Goal: Task Accomplishment & Management: Manage account settings

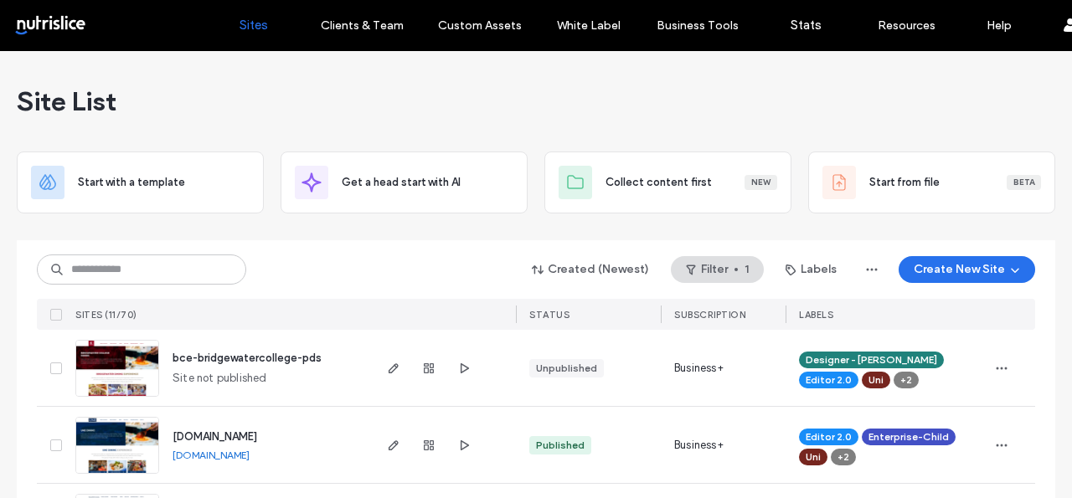
scroll to position [139, 0]
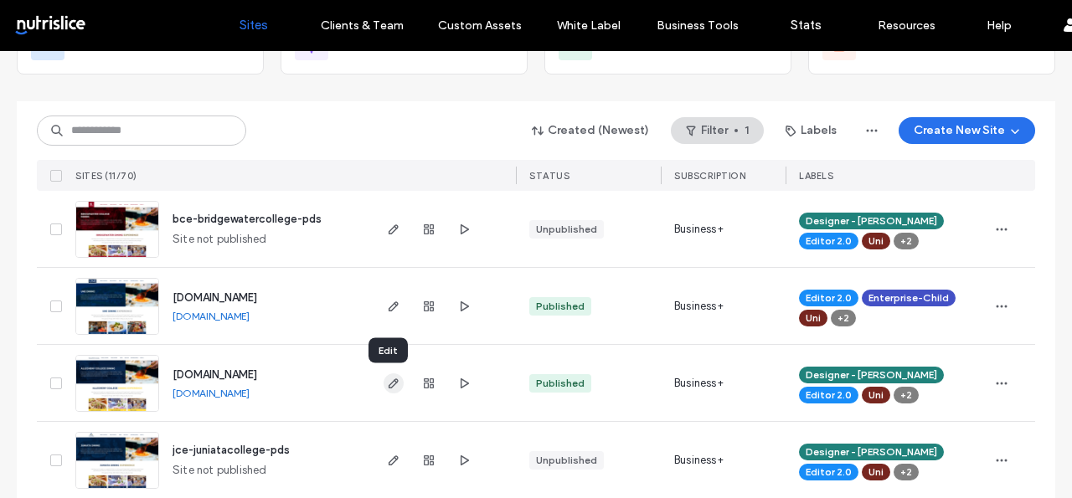
click at [388, 381] on use "button" at bounding box center [393, 383] width 10 height 10
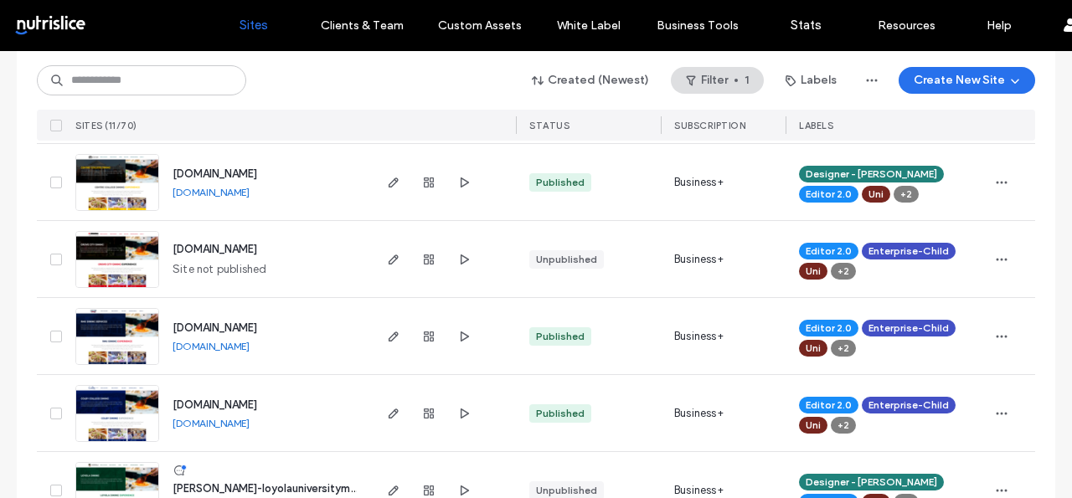
scroll to position [699, 0]
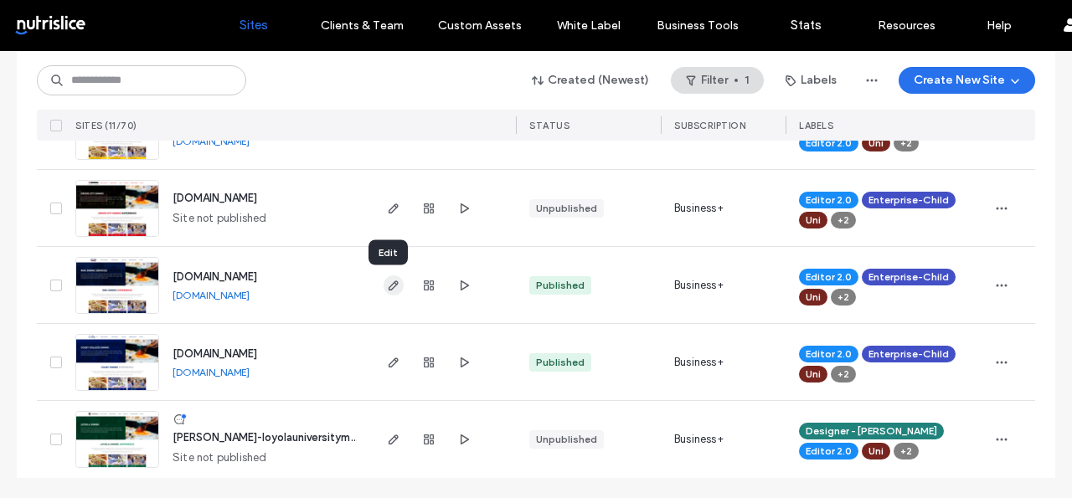
click at [387, 282] on icon "button" at bounding box center [393, 285] width 13 height 13
click at [393, 359] on icon "button" at bounding box center [393, 362] width 13 height 13
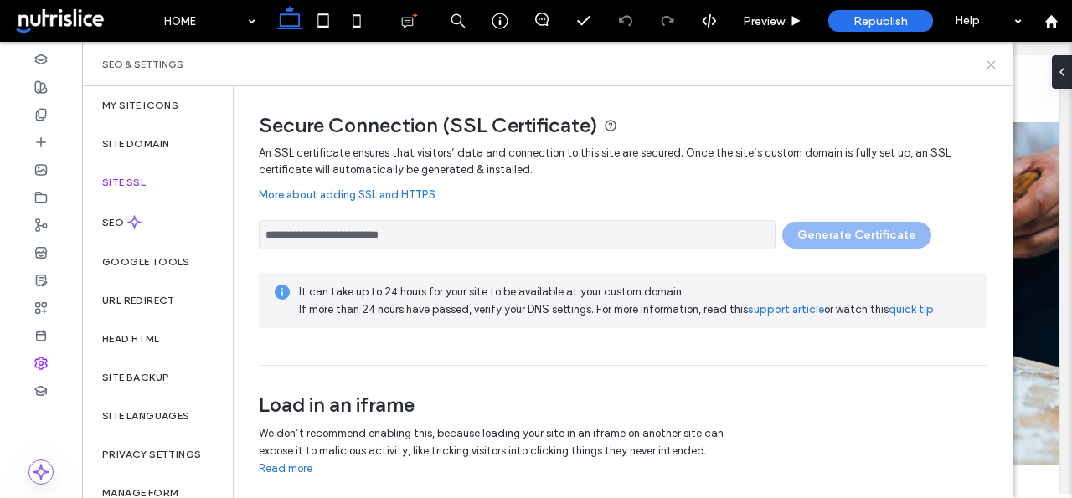
click at [991, 61] on icon at bounding box center [991, 65] width 13 height 13
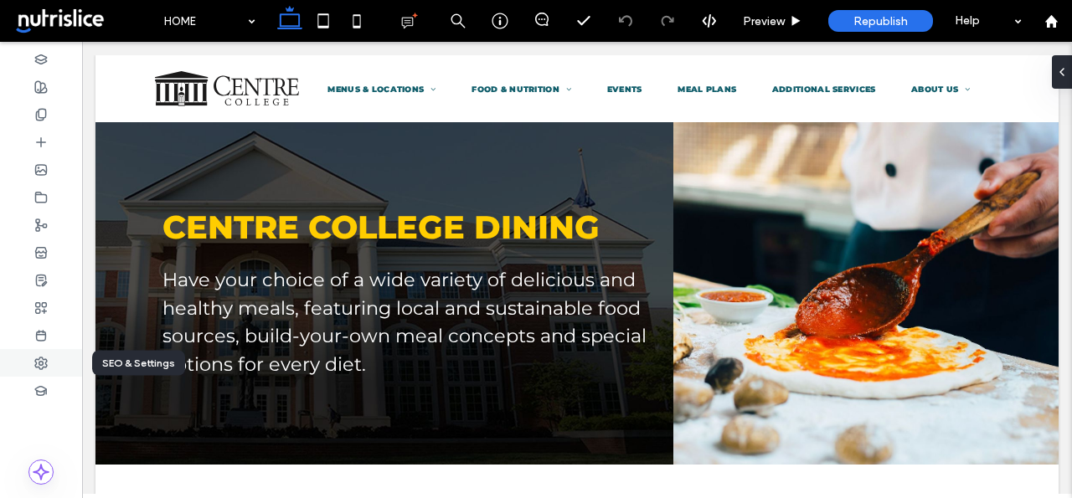
click at [39, 363] on use at bounding box center [41, 364] width 12 height 12
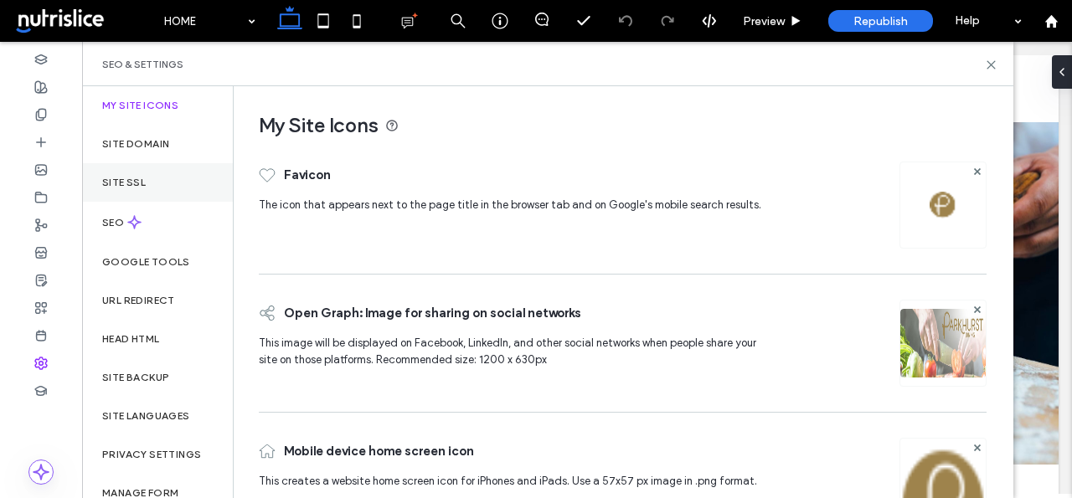
click at [150, 182] on div "Site SSL" at bounding box center [157, 182] width 151 height 39
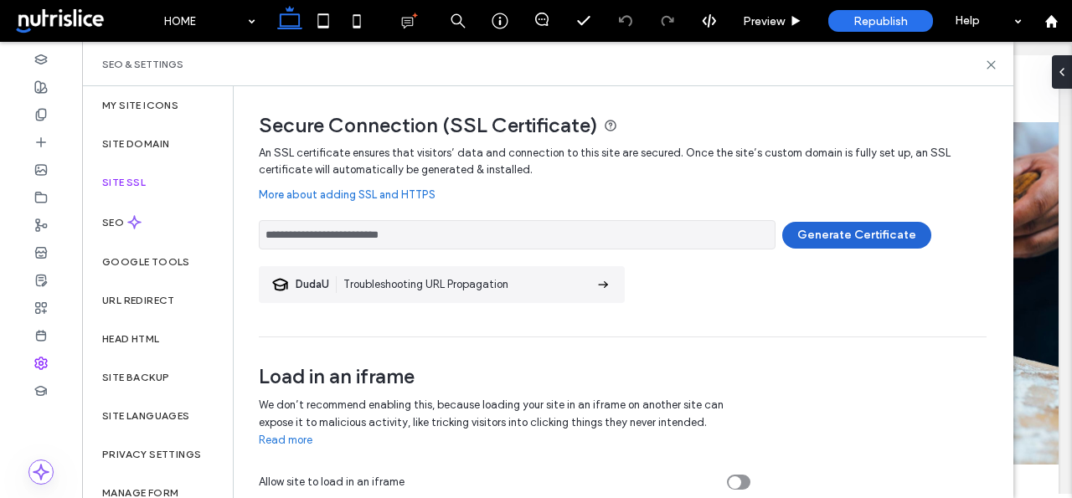
click at [845, 239] on button "Generate Certificate" at bounding box center [856, 235] width 149 height 27
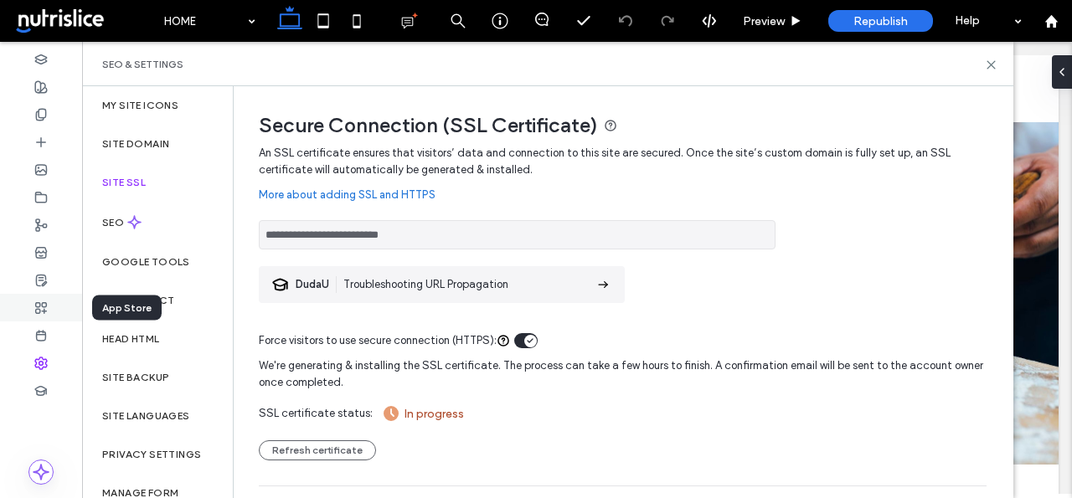
click at [34, 306] on icon at bounding box center [40, 307] width 13 height 13
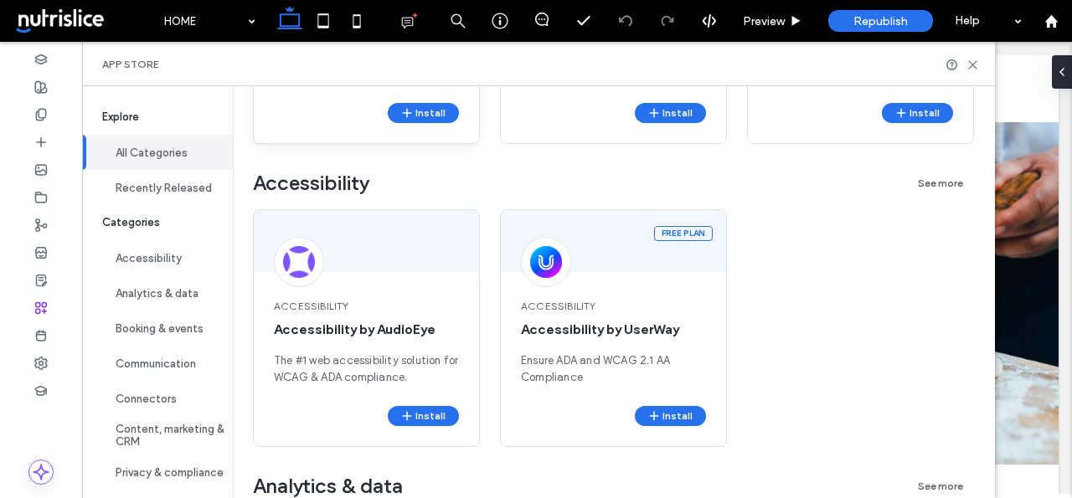
scroll to position [485, 0]
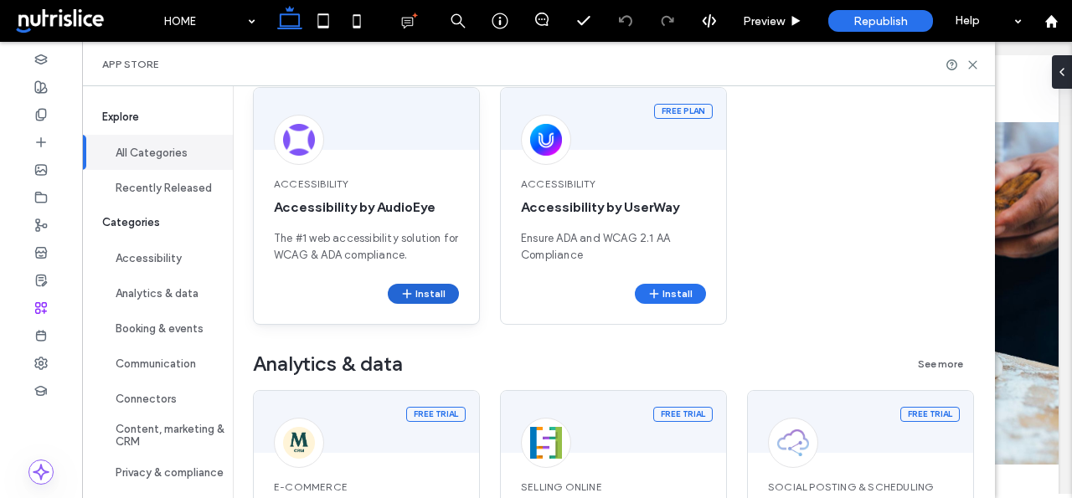
click at [446, 293] on button "Install" at bounding box center [423, 294] width 71 height 20
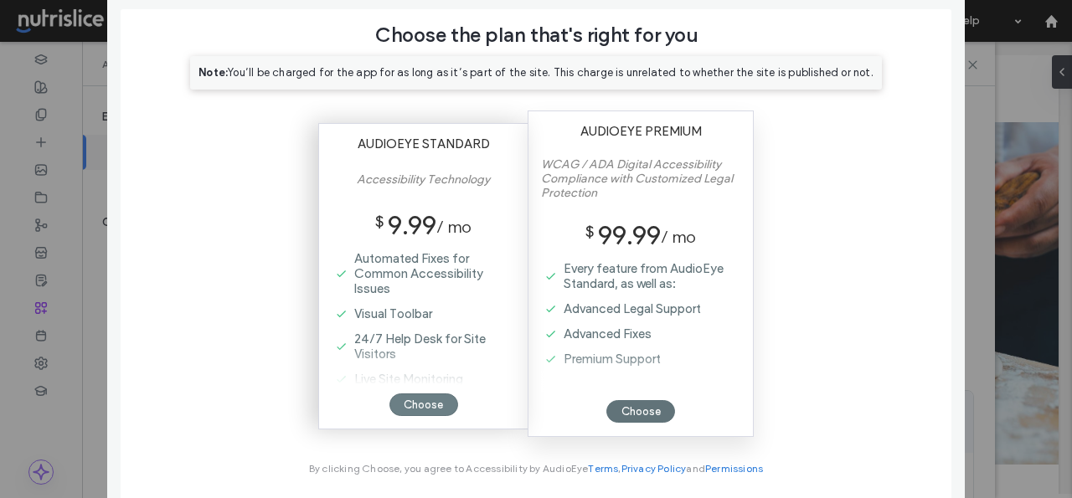
click at [414, 407] on div "Choose" at bounding box center [423, 405] width 69 height 23
click at [417, 400] on div "Choose" at bounding box center [423, 405] width 69 height 23
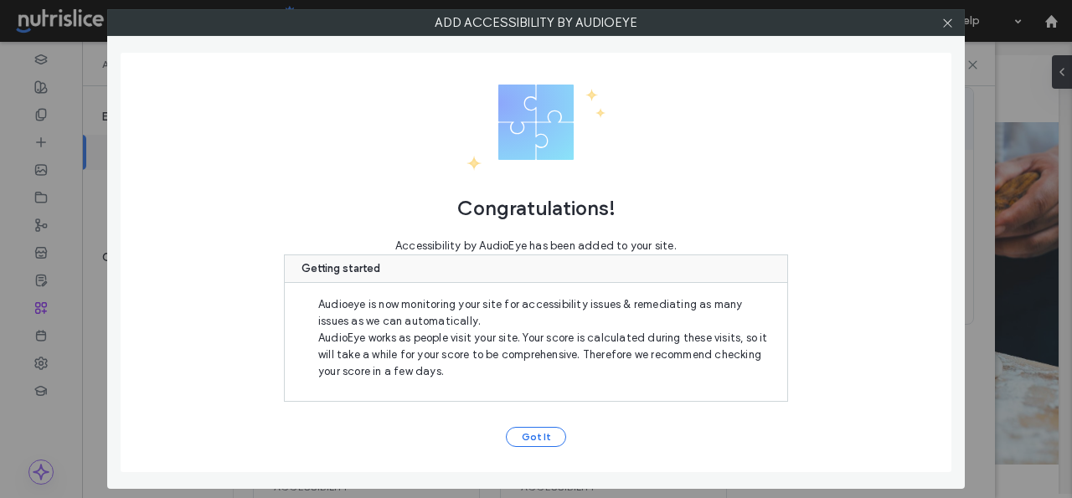
scroll to position [0, 0]
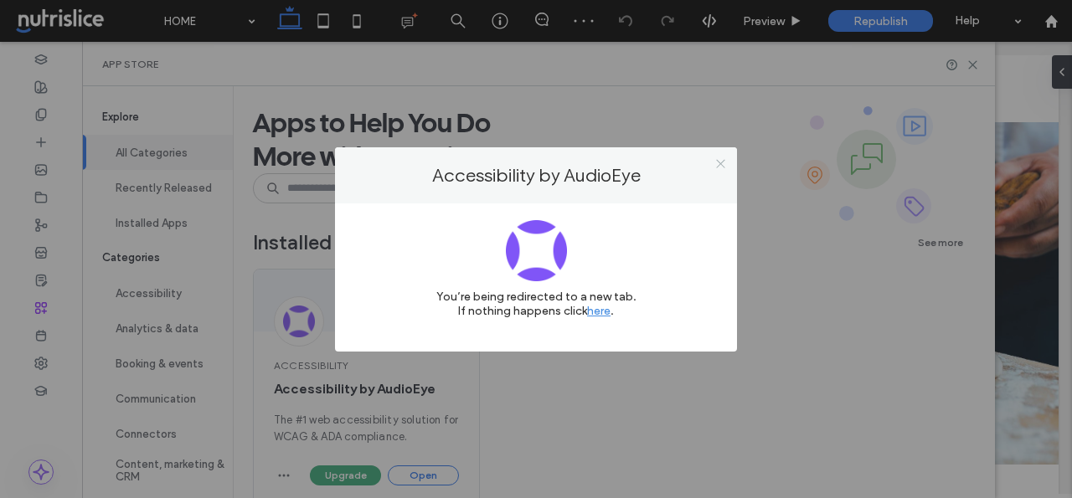
click at [723, 161] on icon at bounding box center [720, 163] width 13 height 13
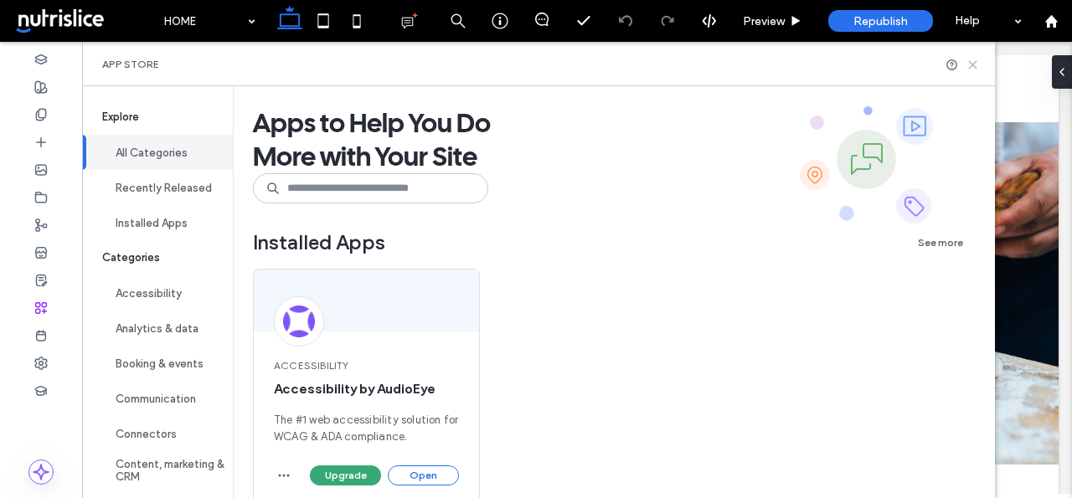
click at [972, 64] on use at bounding box center [973, 65] width 8 height 8
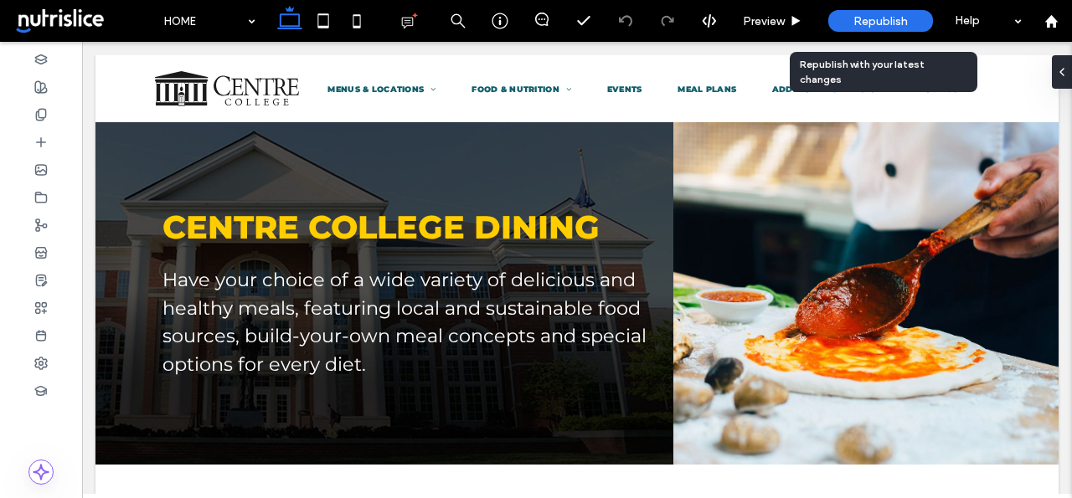
click at [887, 23] on span "Republish" at bounding box center [880, 21] width 54 height 14
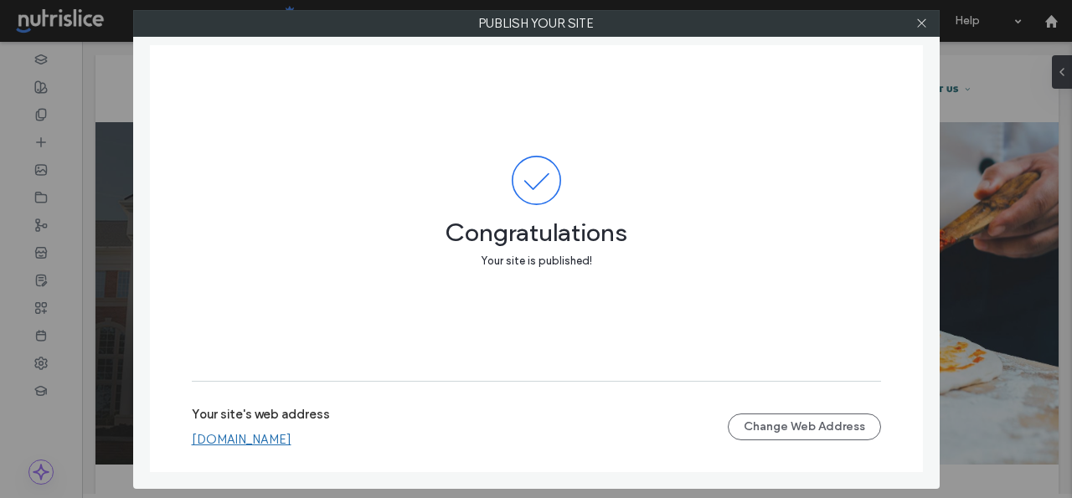
click at [248, 435] on link "centredining.nutrislice.com" at bounding box center [242, 439] width 100 height 15
click at [921, 19] on icon at bounding box center [921, 23] width 13 height 13
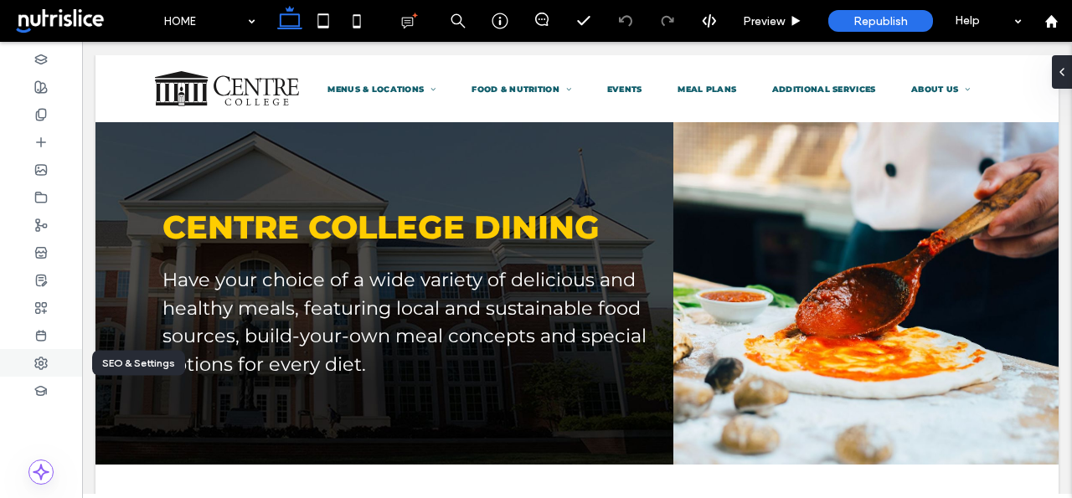
click at [44, 363] on icon at bounding box center [40, 363] width 13 height 13
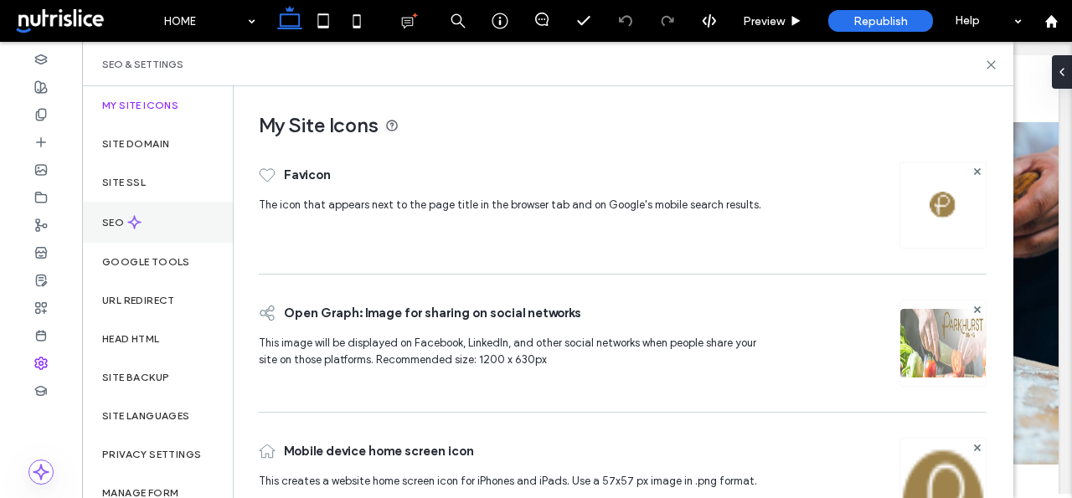
click at [137, 216] on icon at bounding box center [134, 222] width 14 height 14
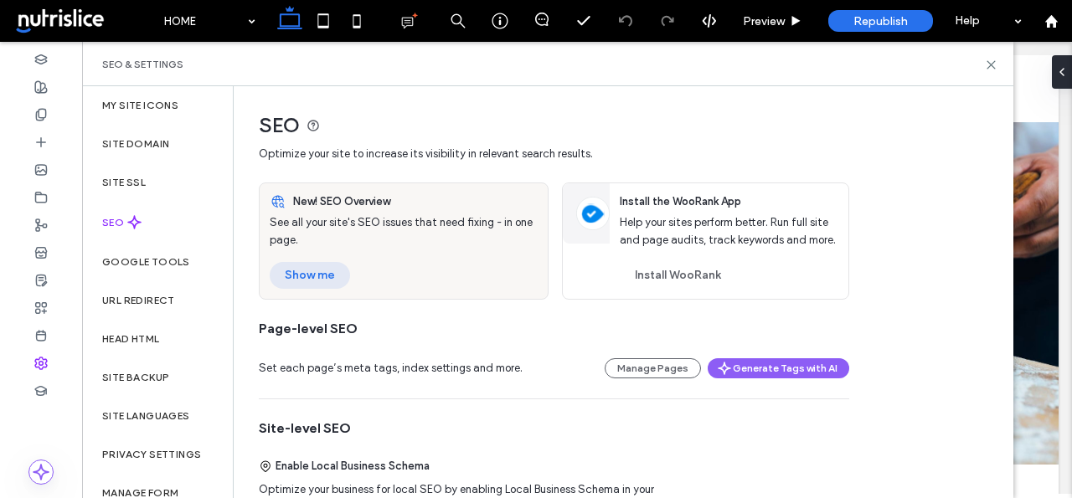
click at [323, 280] on button "Show me" at bounding box center [310, 275] width 80 height 27
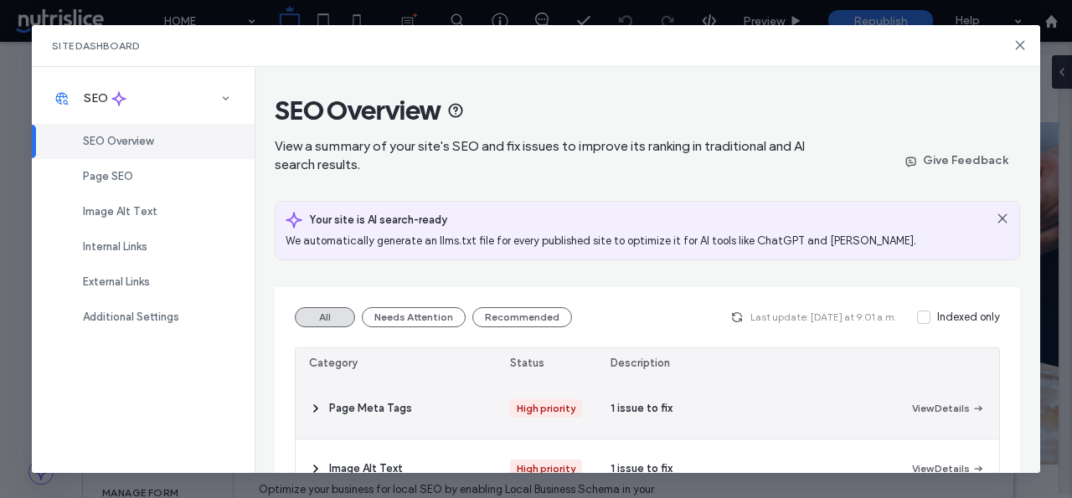
click at [358, 420] on div "Page Meta Tags" at bounding box center [396, 408] width 201 height 59
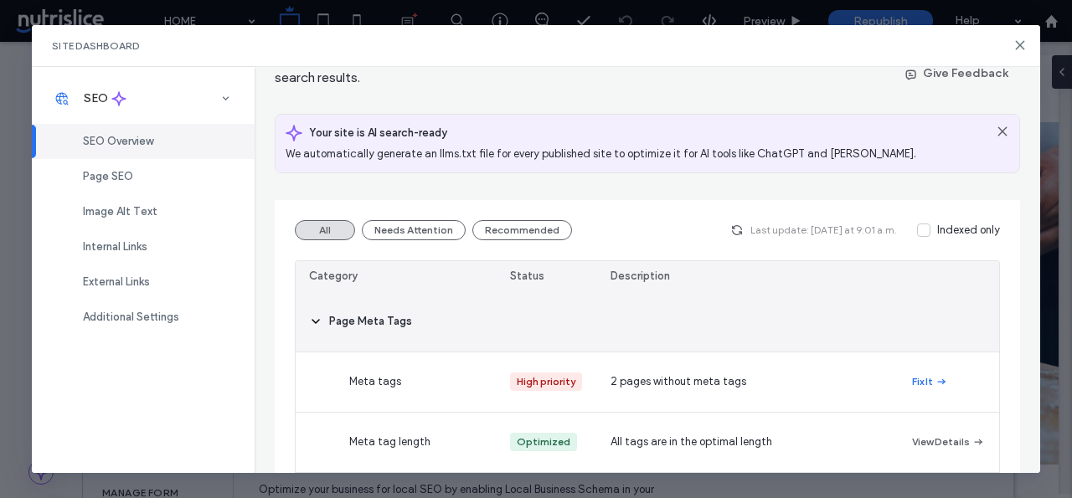
scroll to position [142, 0]
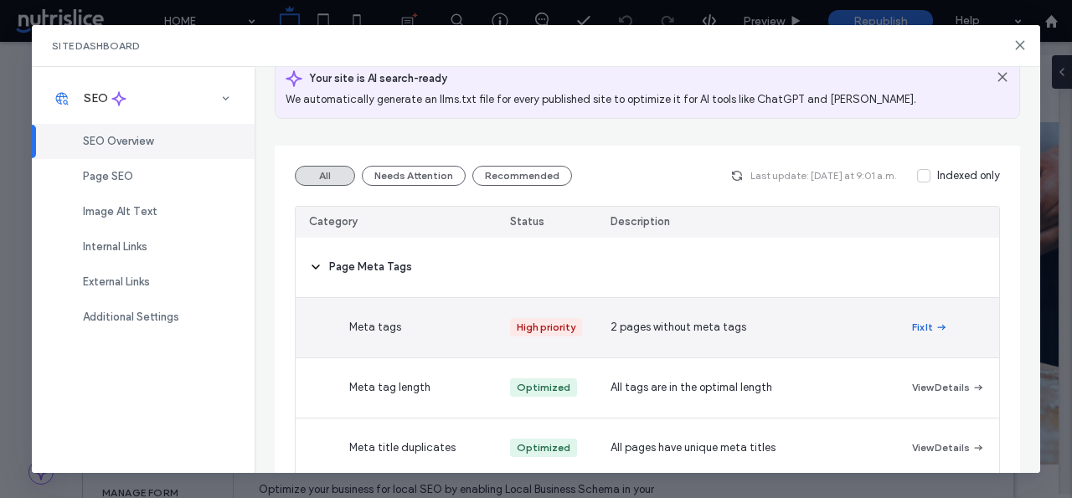
click at [922, 331] on button "Fix It" at bounding box center [930, 327] width 36 height 20
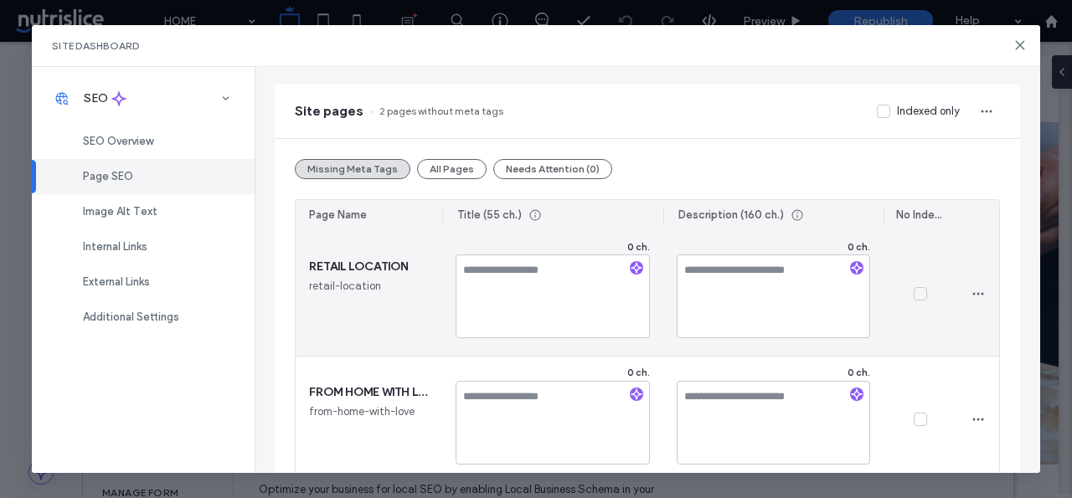
scroll to position [164, 0]
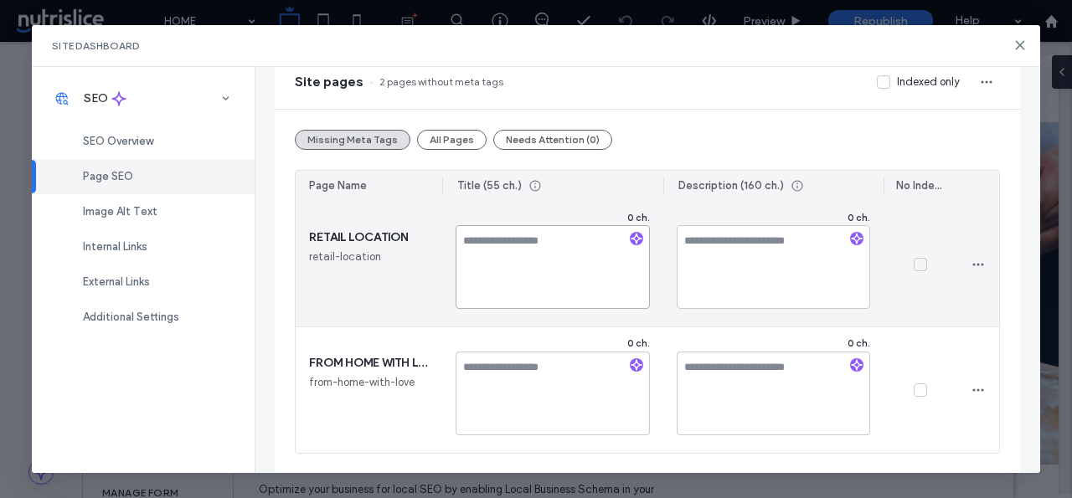
click at [563, 265] on textarea at bounding box center [551, 267] width 193 height 84
click at [541, 250] on textarea at bounding box center [551, 267] width 193 height 84
type textarea "**********"
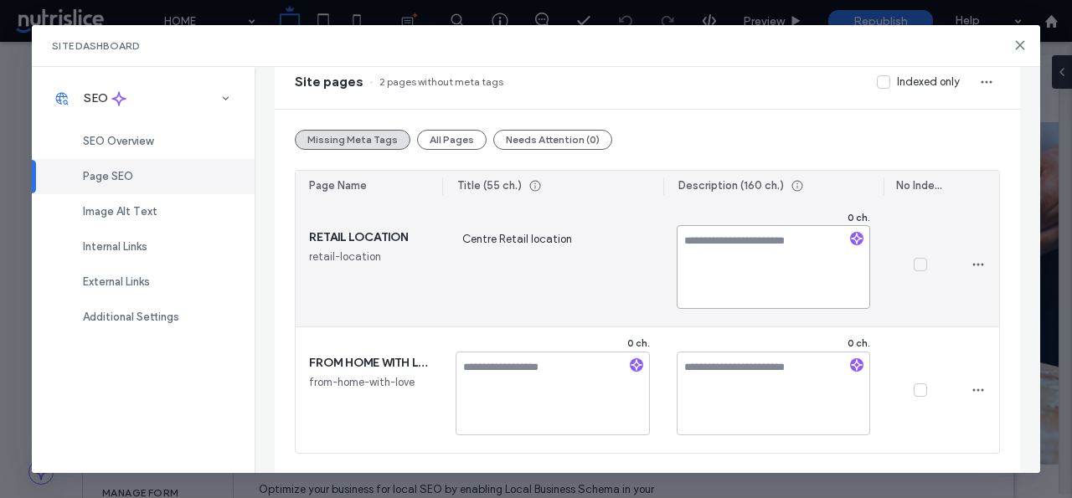
click at [714, 249] on textarea at bounding box center [773, 267] width 193 height 84
type textarea "**********"
click at [533, 238] on span "Centre Retail location" at bounding box center [551, 263] width 193 height 69
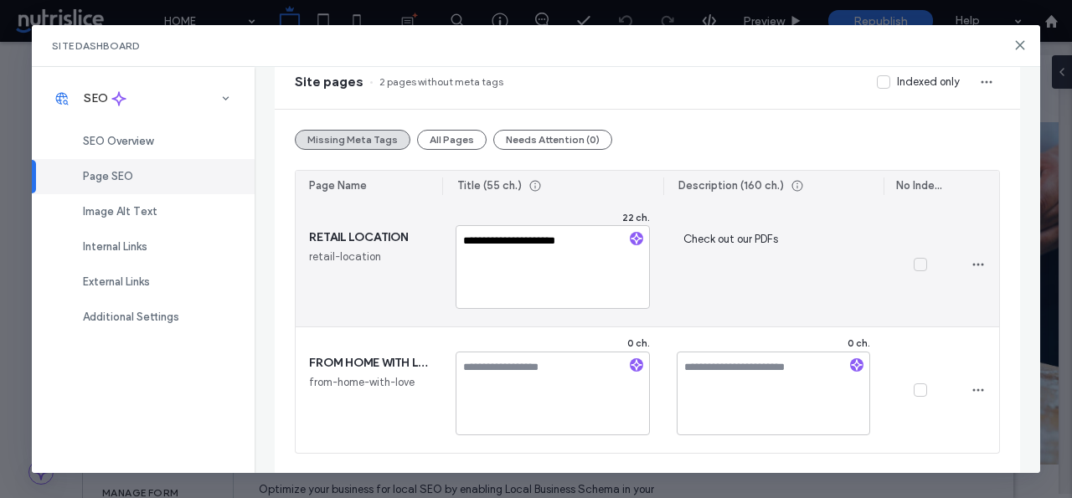
click at [527, 240] on textarea "**********" at bounding box center [551, 267] width 193 height 84
click at [606, 238] on textarea "**********" at bounding box center [551, 267] width 193 height 84
type textarea "**********"
click at [769, 247] on span "Check out our PDFs" at bounding box center [773, 263] width 193 height 69
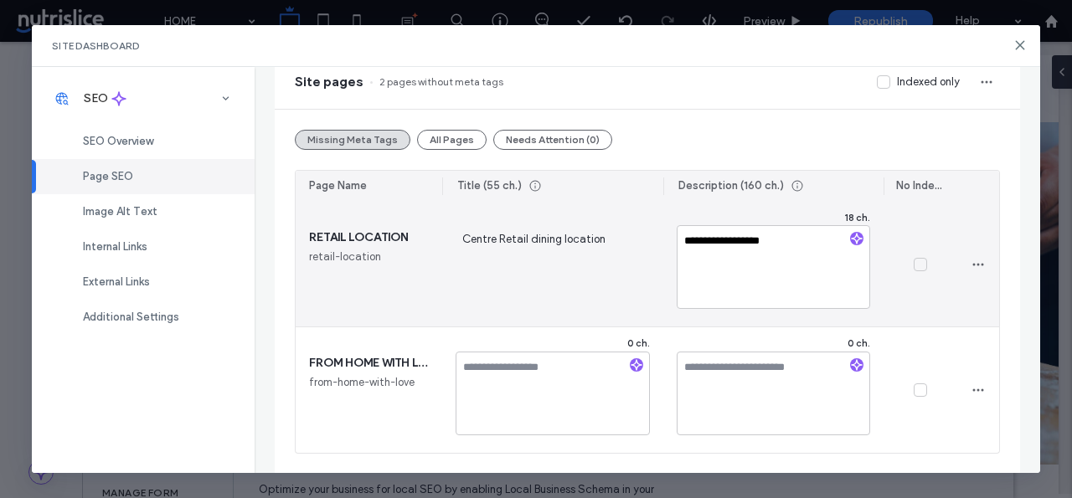
click at [754, 243] on textarea "**********" at bounding box center [773, 267] width 193 height 84
type textarea "**********"
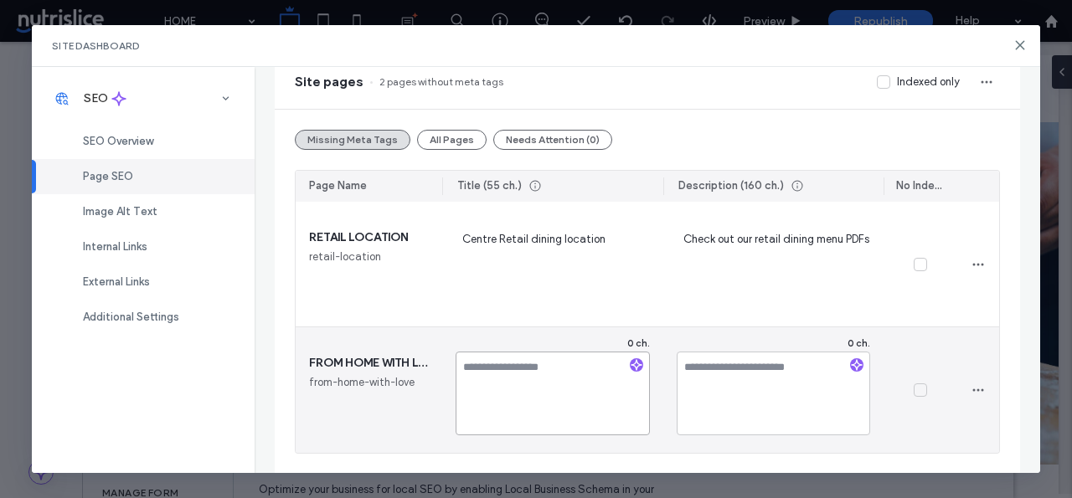
click at [541, 378] on textarea at bounding box center [551, 394] width 193 height 84
type textarea "**********"
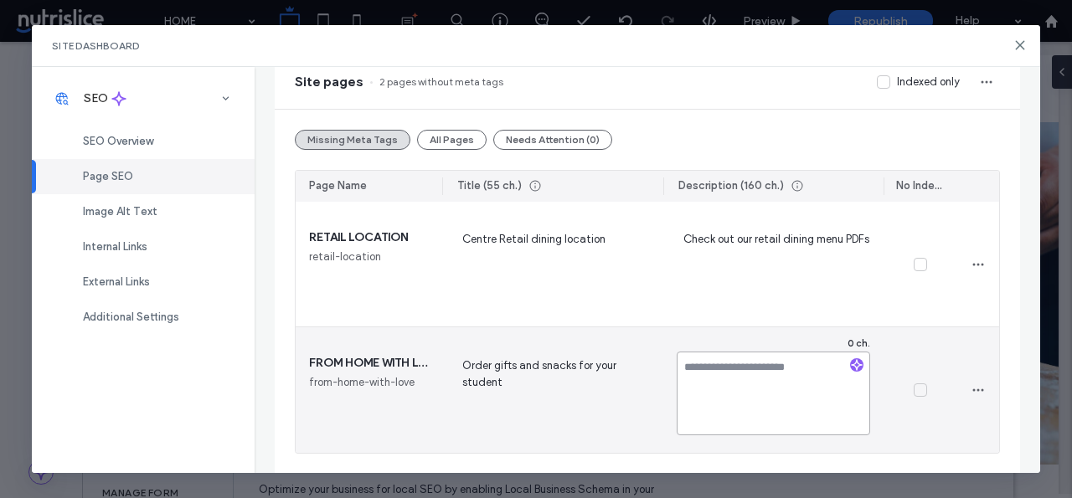
click at [713, 371] on textarea at bounding box center [773, 394] width 193 height 84
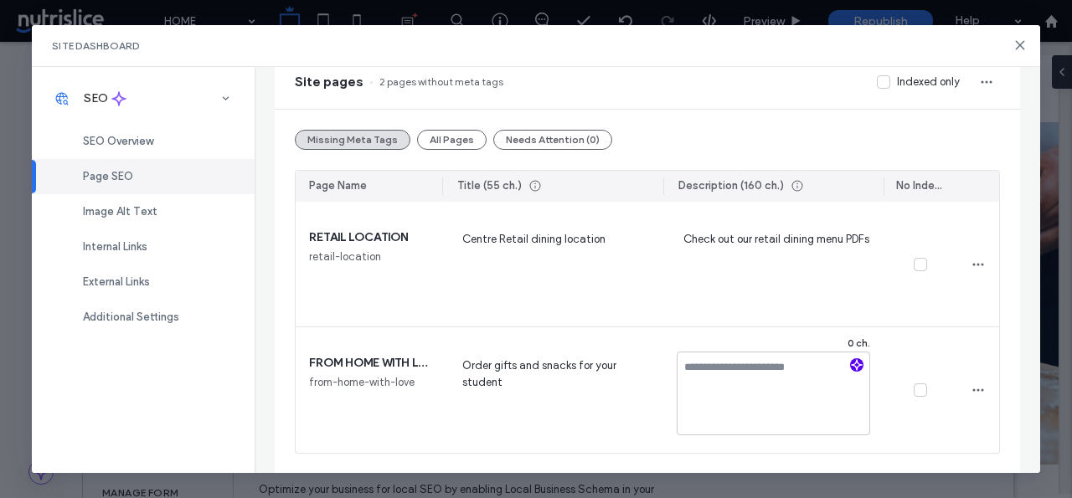
click at [859, 361] on icon "button" at bounding box center [857, 365] width 12 height 12
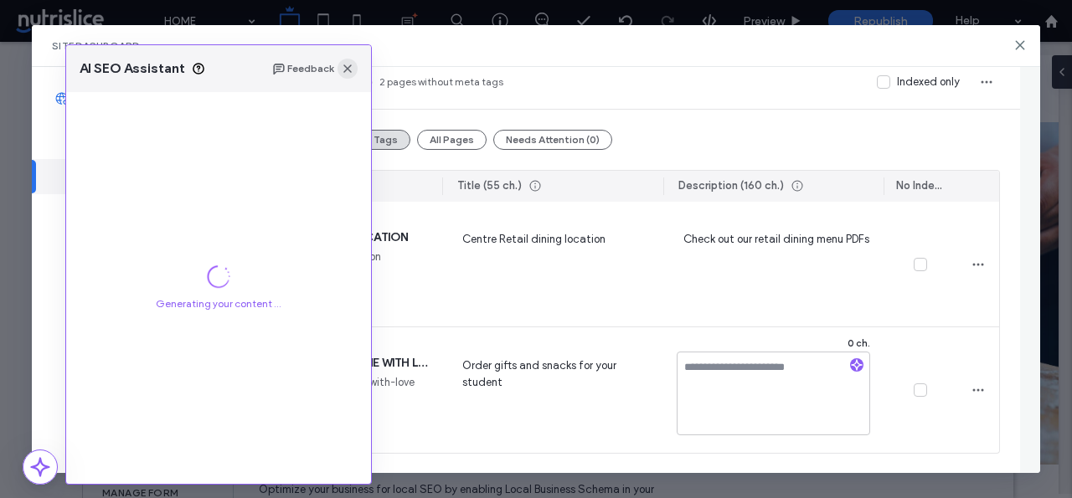
click at [348, 72] on icon "button" at bounding box center [347, 68] width 13 height 13
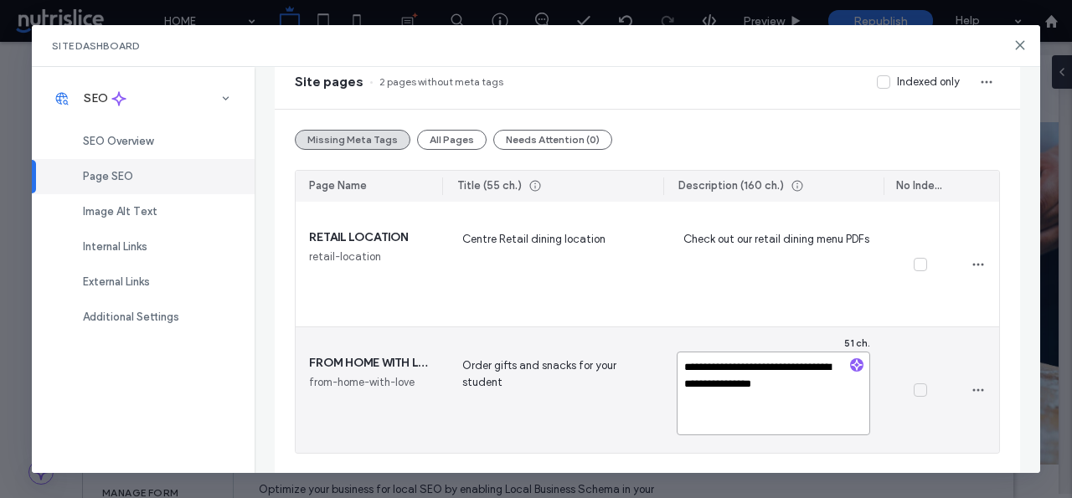
type textarea "**********"
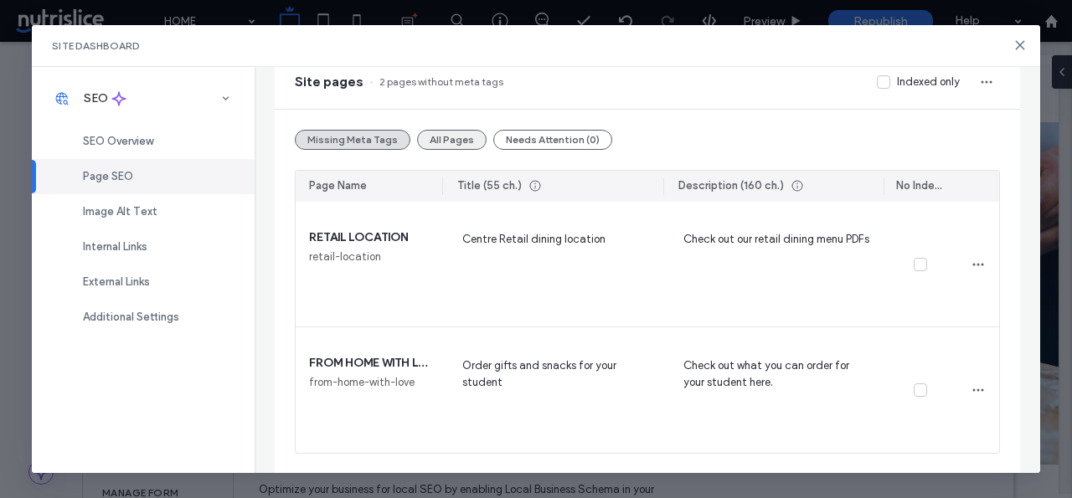
click at [449, 134] on button "All Pages" at bounding box center [451, 140] width 69 height 20
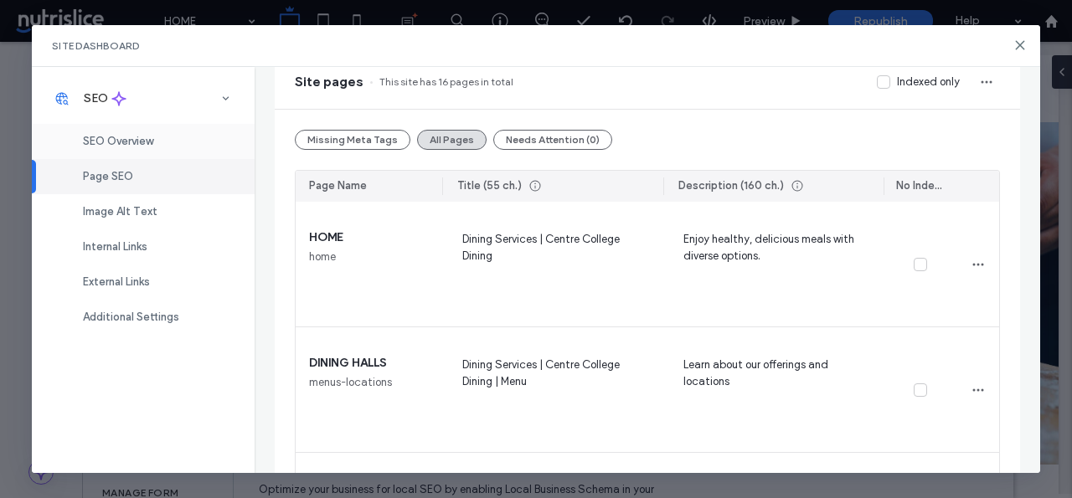
click at [106, 151] on div "SEO Overview" at bounding box center [143, 141] width 223 height 35
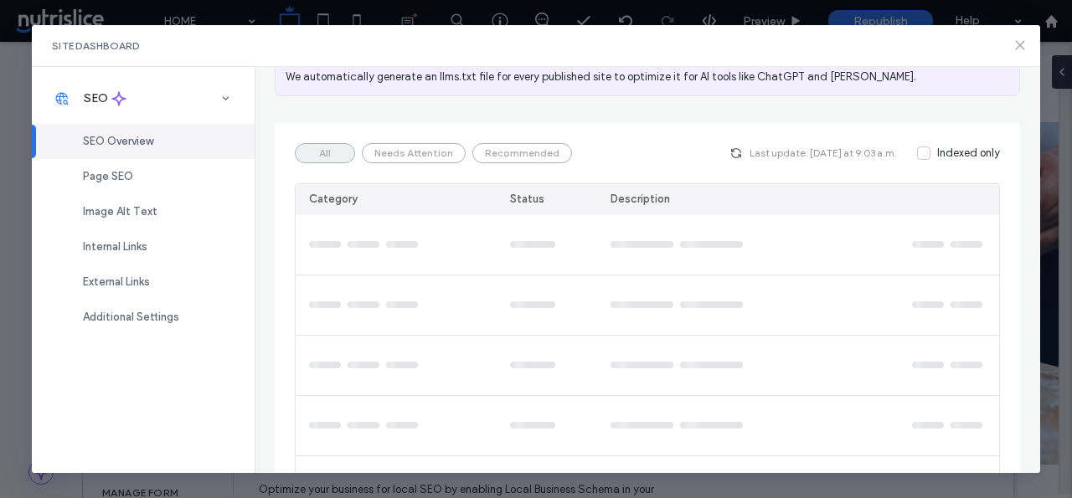
click at [1021, 44] on icon at bounding box center [1019, 45] width 13 height 13
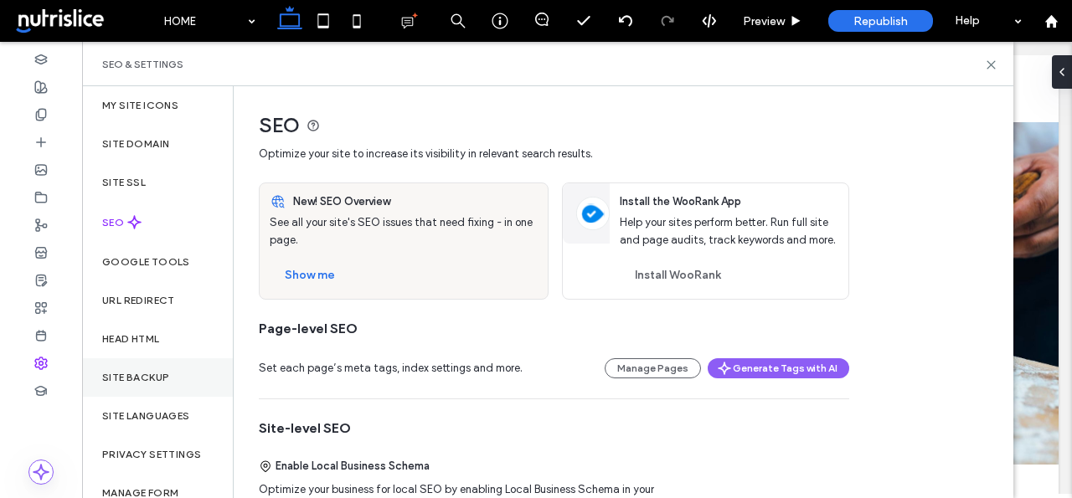
click at [146, 378] on label "Site Backup" at bounding box center [135, 378] width 67 height 12
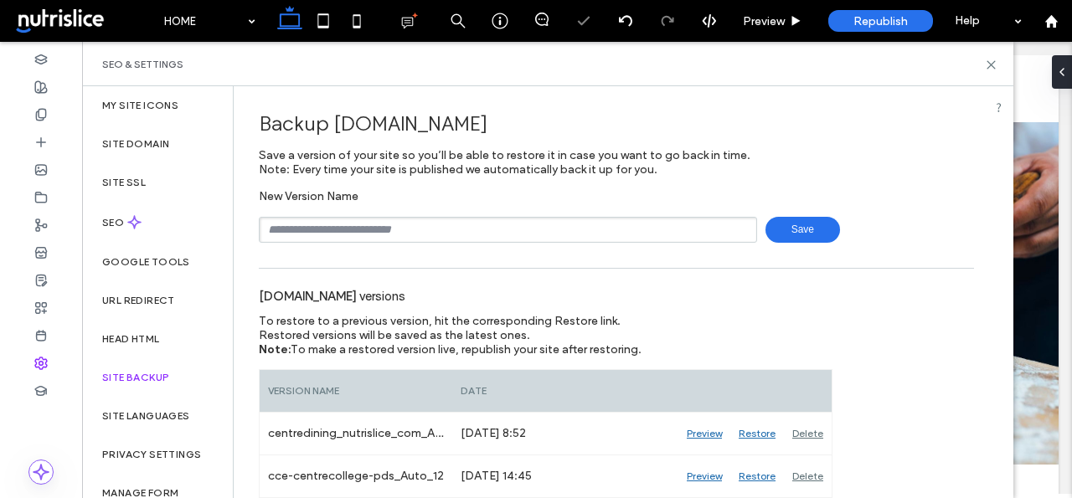
click at [369, 234] on input "text" at bounding box center [508, 230] width 498 height 26
paste input "**********"
drag, startPoint x: 323, startPoint y: 230, endPoint x: 224, endPoint y: 230, distance: 99.6
click at [224, 230] on div "**********" at bounding box center [547, 292] width 931 height 412
type input "**********"
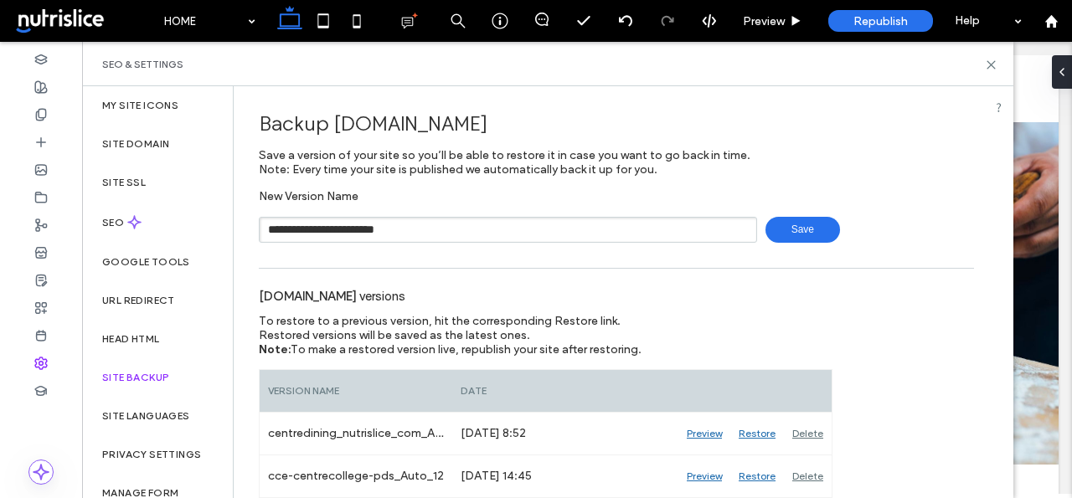
click at [797, 228] on span "Save" at bounding box center [802, 230] width 75 height 26
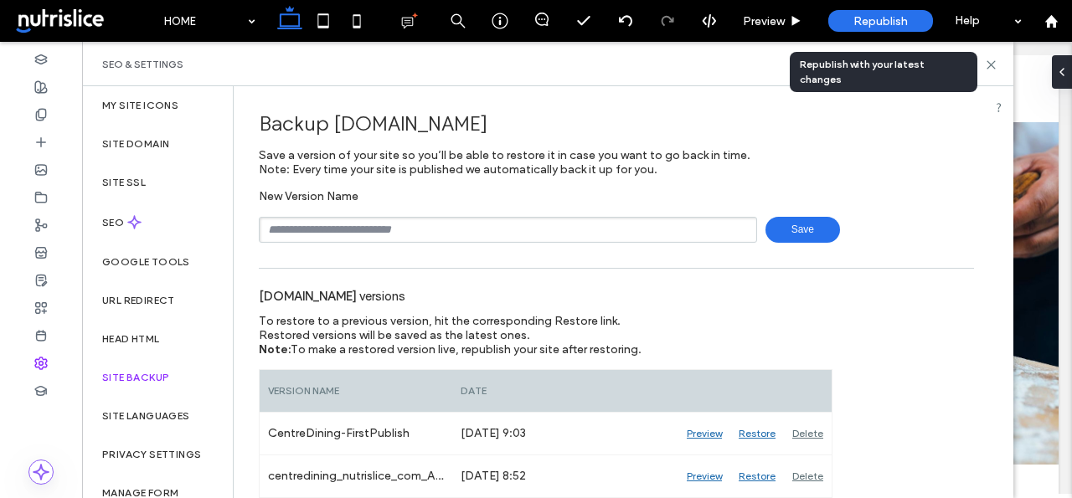
click at [848, 17] on div "Republish" at bounding box center [880, 21] width 105 height 22
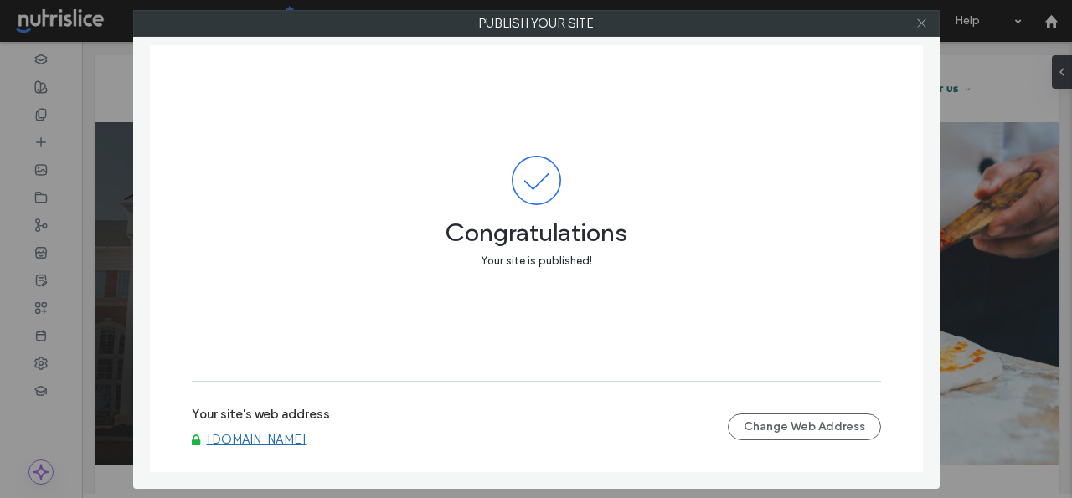
click at [920, 24] on icon at bounding box center [921, 23] width 13 height 13
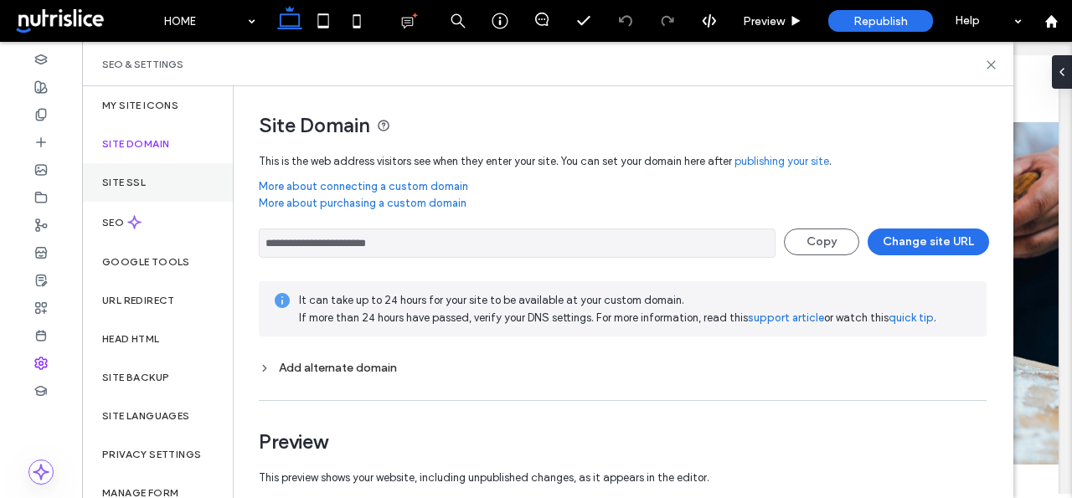
click at [135, 173] on div "Site SSL" at bounding box center [157, 182] width 151 height 39
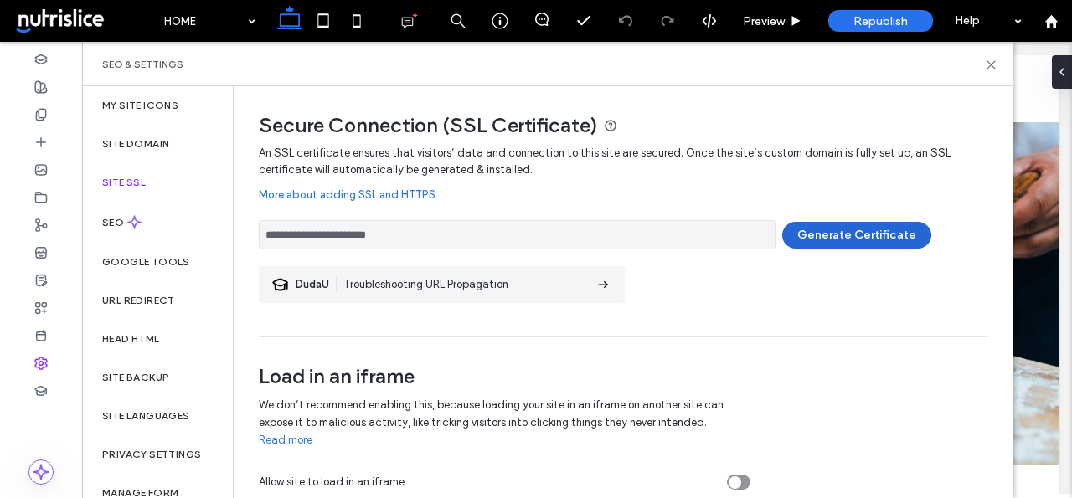
click at [838, 224] on button "Generate Certificate" at bounding box center [856, 235] width 149 height 27
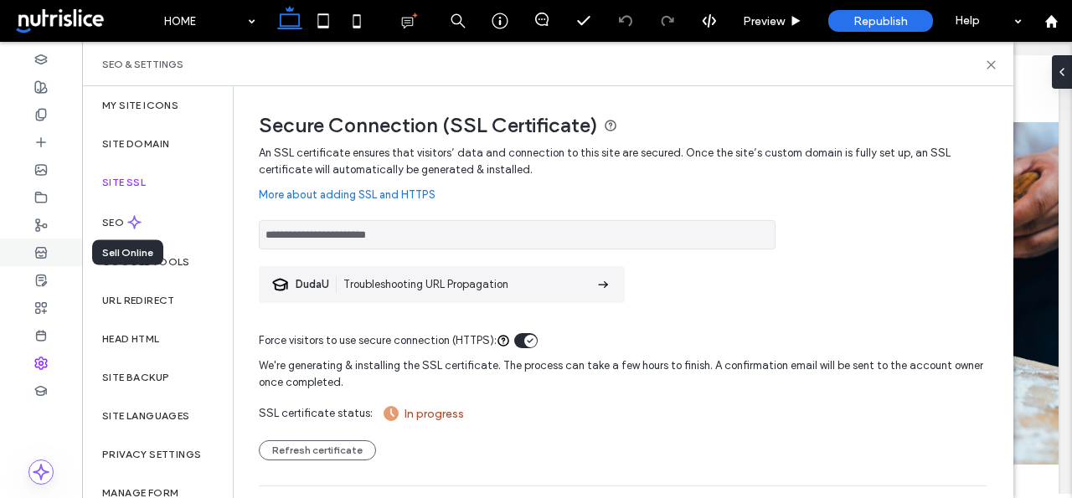
click at [45, 255] on icon at bounding box center [40, 252] width 13 height 13
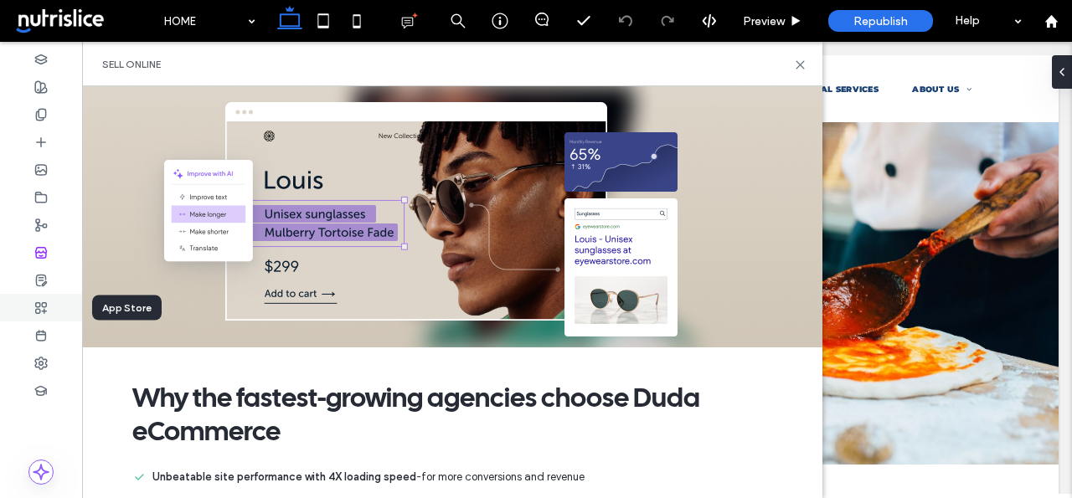
click at [38, 312] on use at bounding box center [41, 307] width 11 height 11
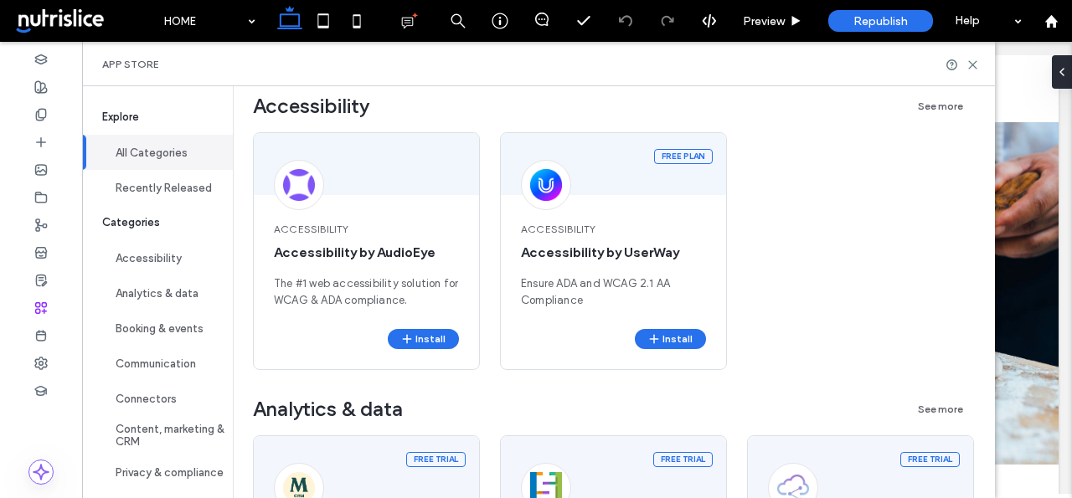
scroll to position [495, 0]
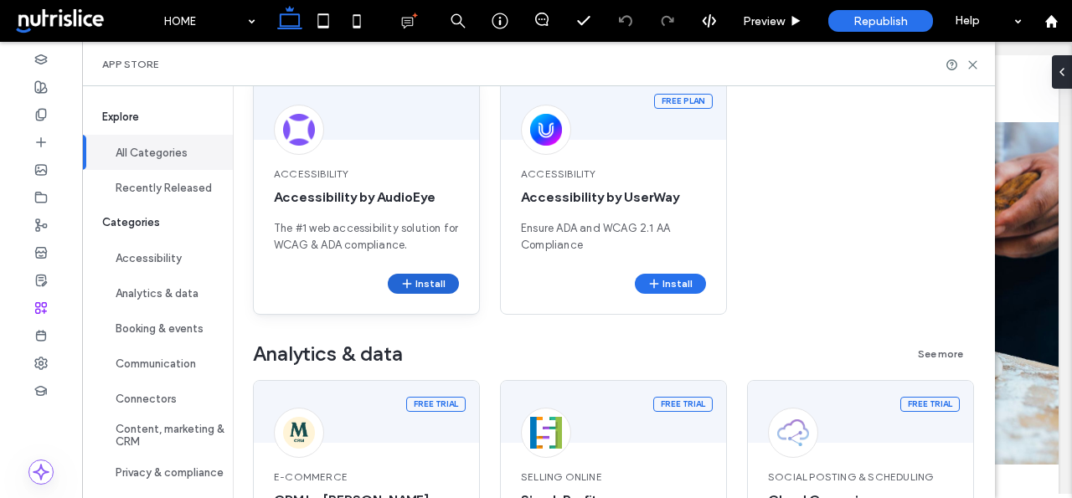
click at [422, 288] on button "Install" at bounding box center [423, 284] width 71 height 20
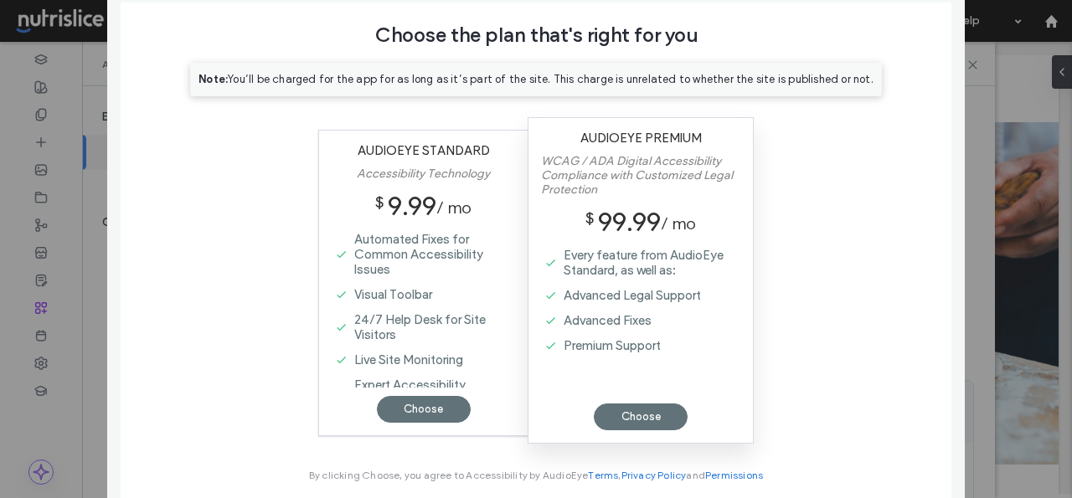
scroll to position [95, 0]
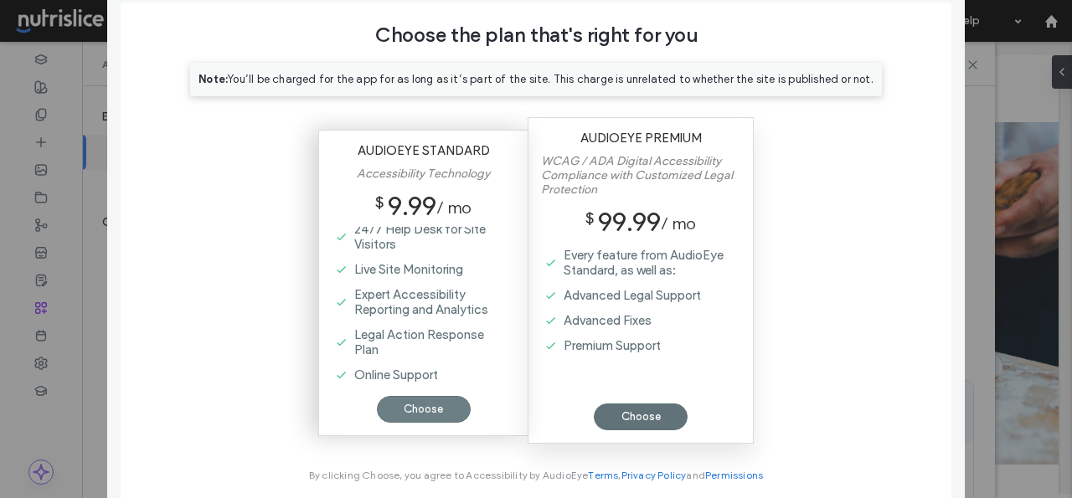
click at [402, 411] on div "Choose" at bounding box center [424, 409] width 94 height 27
click at [423, 410] on div "Choose" at bounding box center [424, 409] width 94 height 27
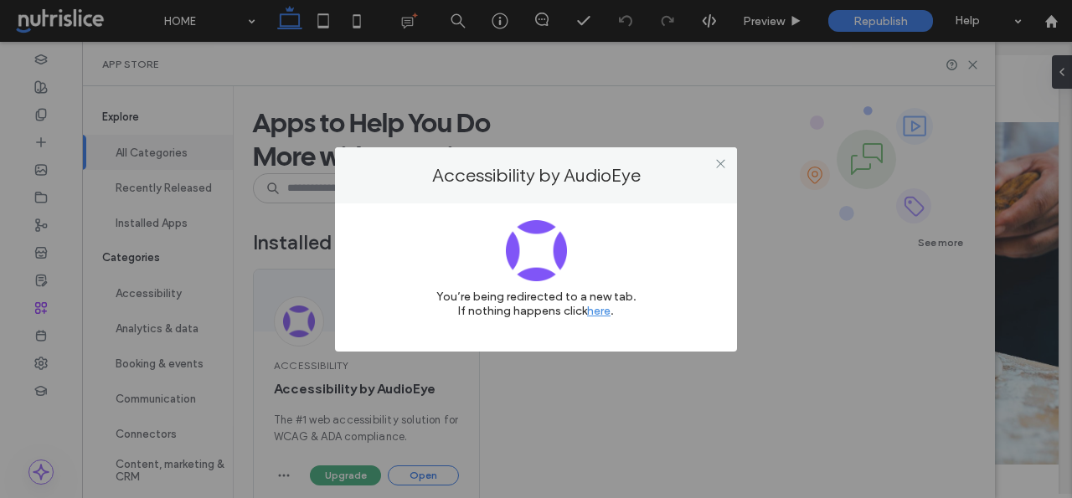
click at [885, 33] on div "Accessibility by AudioEye You’re being redirected to a new tab. If nothing happ…" at bounding box center [536, 249] width 1072 height 498
click at [721, 162] on icon at bounding box center [720, 163] width 13 height 13
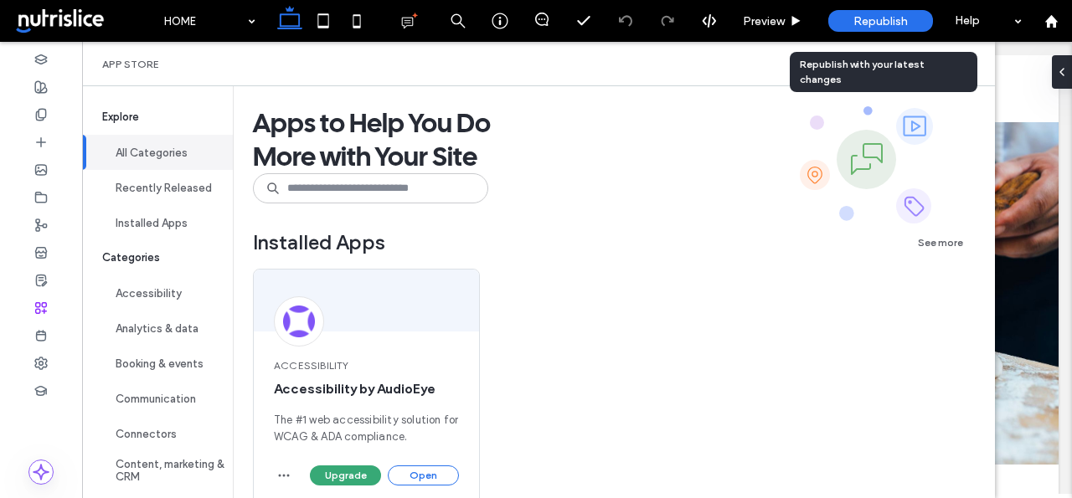
click at [869, 18] on span "Republish" at bounding box center [880, 21] width 54 height 14
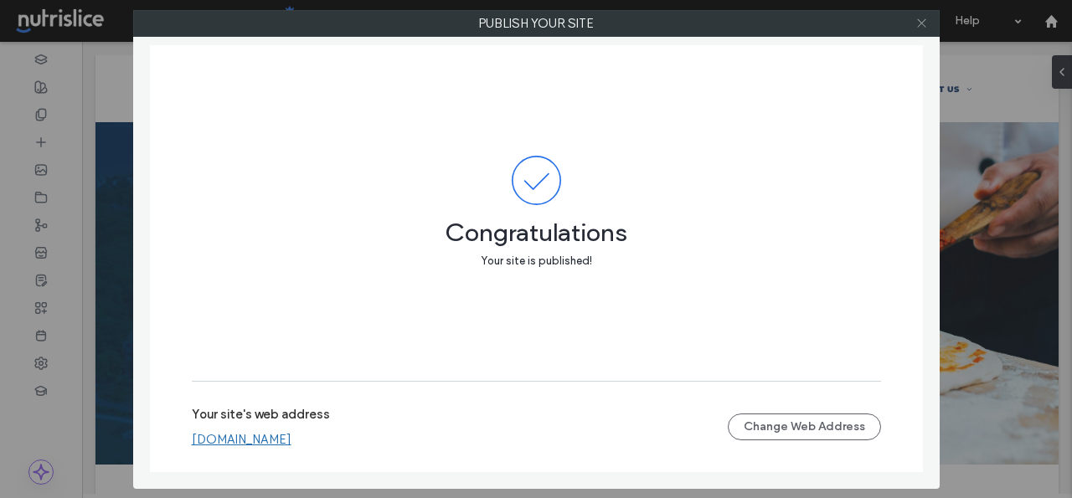
click at [925, 26] on icon at bounding box center [921, 23] width 13 height 13
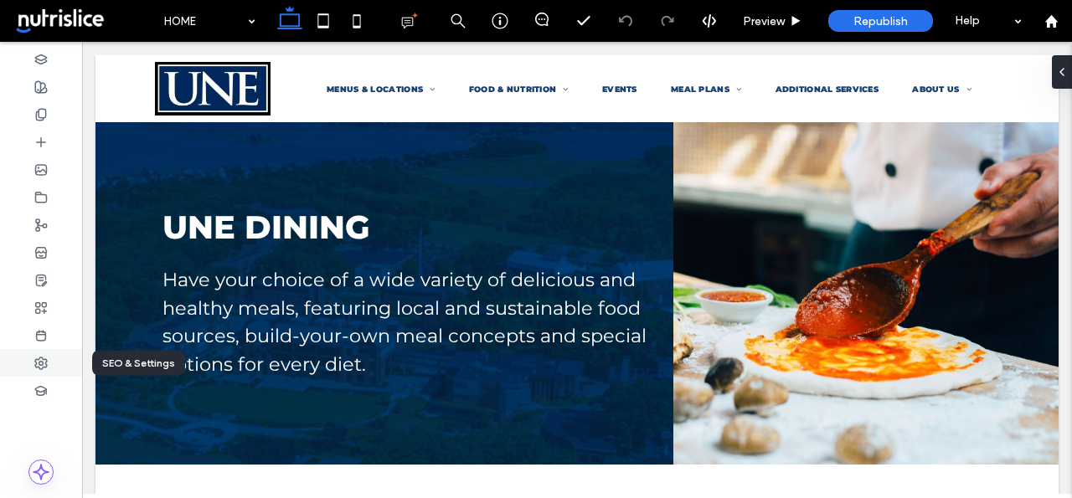
click at [39, 359] on use at bounding box center [41, 364] width 12 height 12
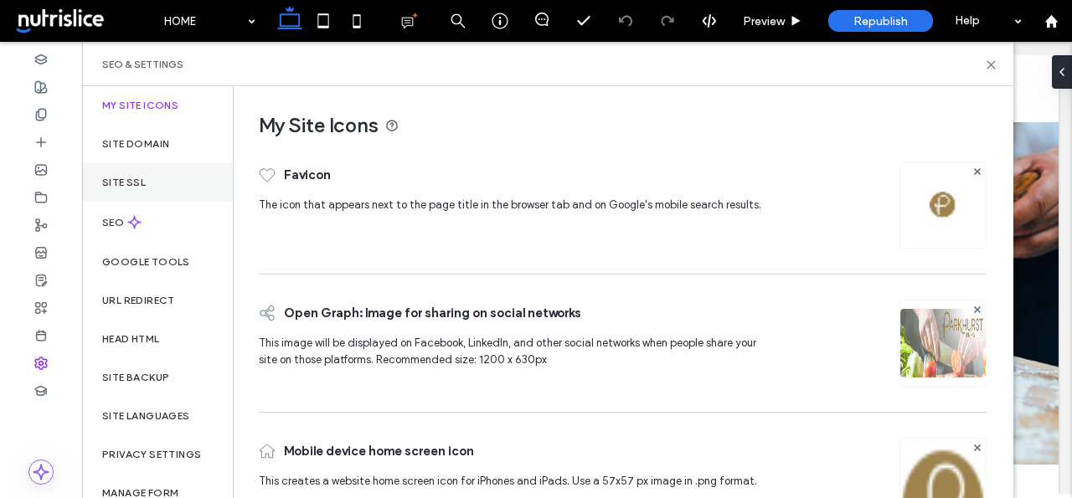
click at [131, 191] on div "Site SSL" at bounding box center [157, 182] width 151 height 39
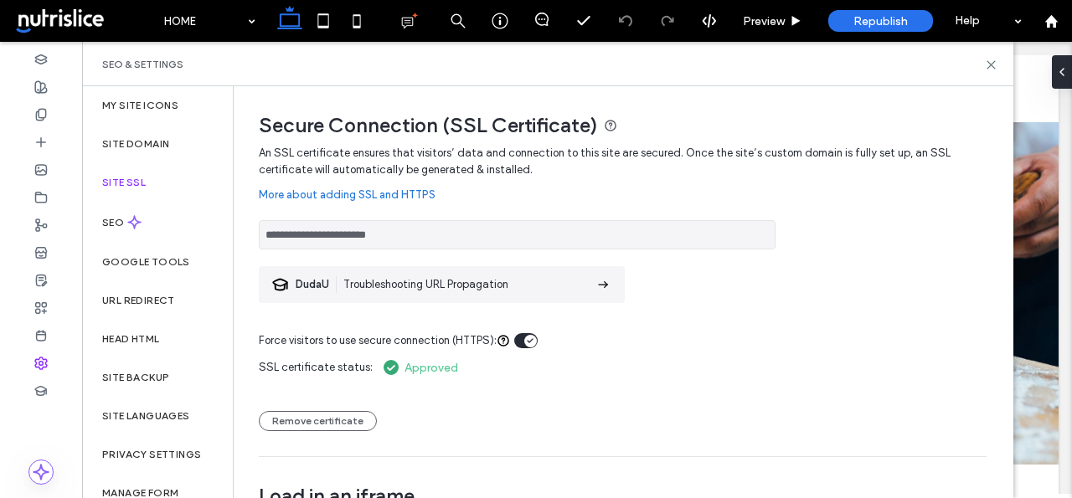
drag, startPoint x: 405, startPoint y: 233, endPoint x: 254, endPoint y: 231, distance: 151.6
click at [254, 231] on div "**********" at bounding box center [616, 354] width 765 height 537
click at [95, 230] on div "SEO" at bounding box center [157, 222] width 151 height 41
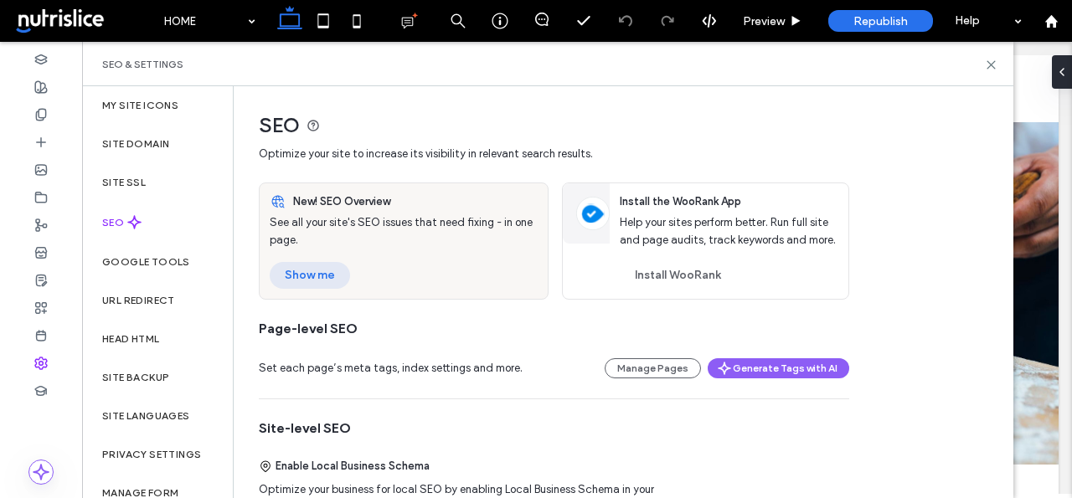
click at [295, 280] on button "Show me" at bounding box center [310, 275] width 80 height 27
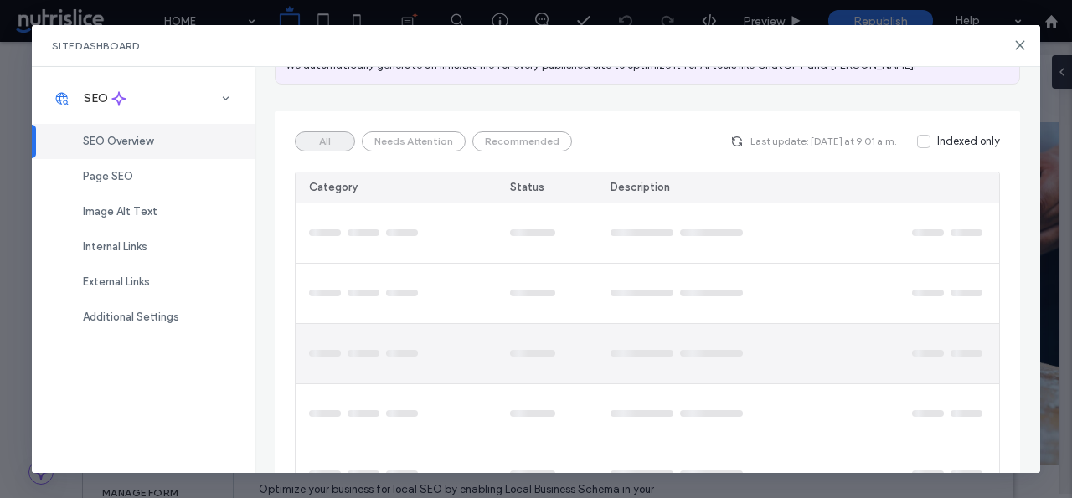
scroll to position [155, 0]
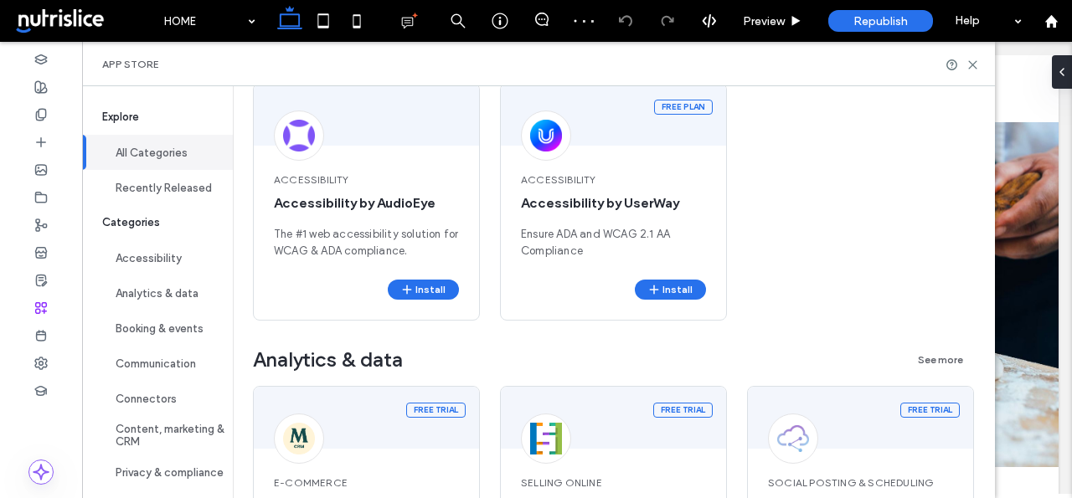
scroll to position [502, 0]
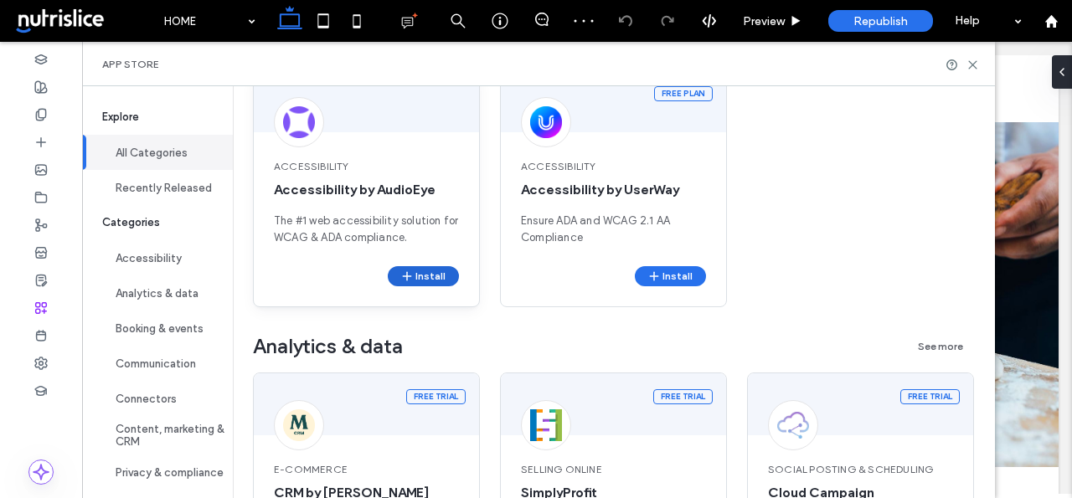
click at [428, 279] on button "Install" at bounding box center [423, 276] width 71 height 20
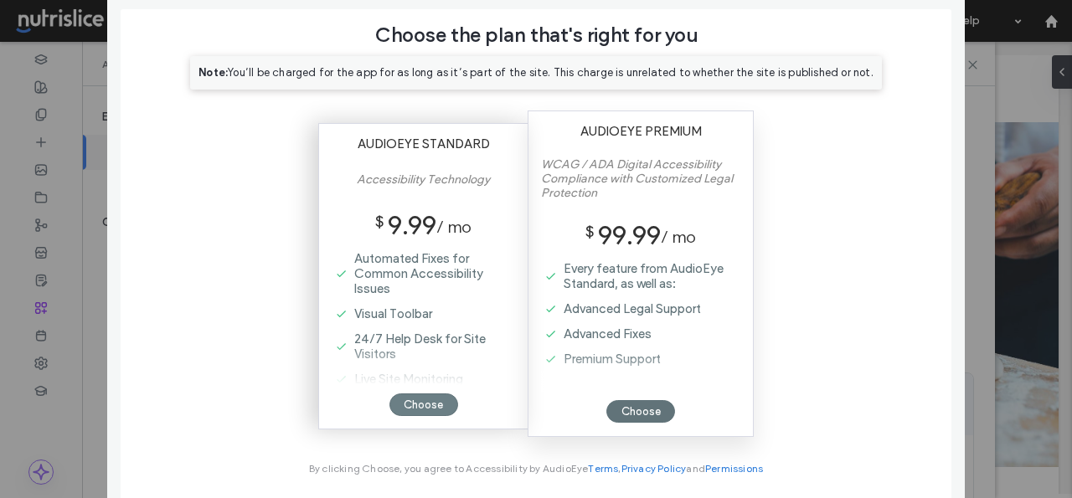
click at [422, 404] on div "Choose" at bounding box center [423, 405] width 69 height 23
click at [401, 399] on div "Choose" at bounding box center [423, 405] width 69 height 23
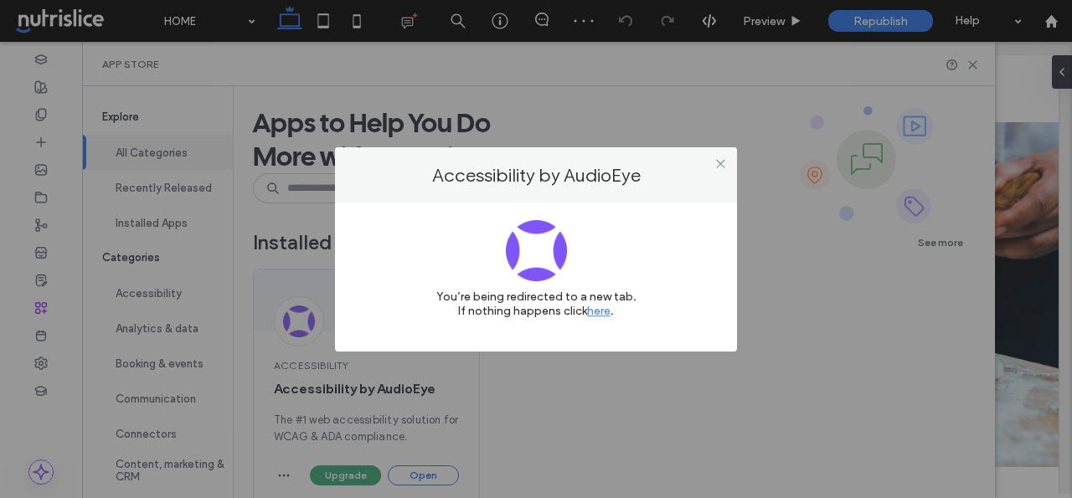
scroll to position [0, 0]
click at [721, 159] on icon at bounding box center [720, 163] width 13 height 13
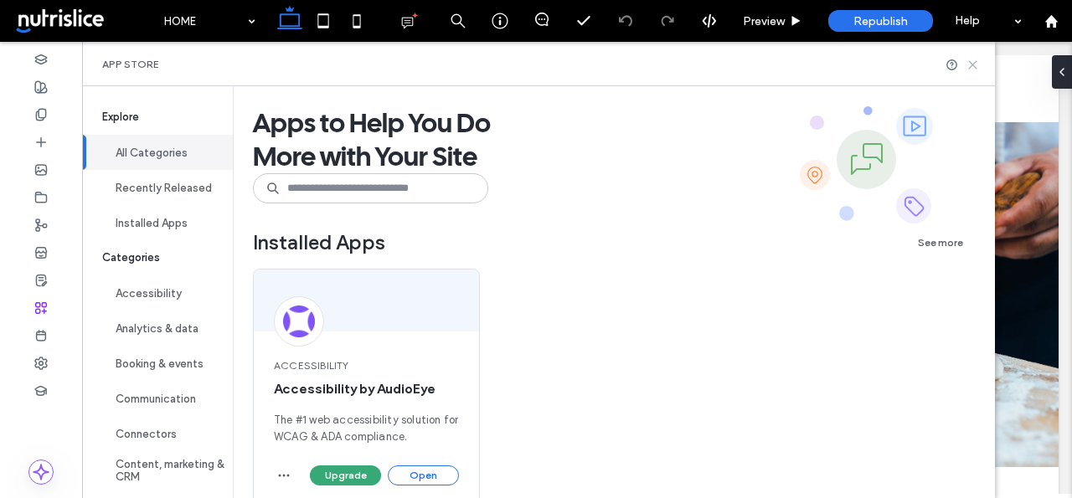
click at [967, 59] on icon at bounding box center [972, 65] width 13 height 13
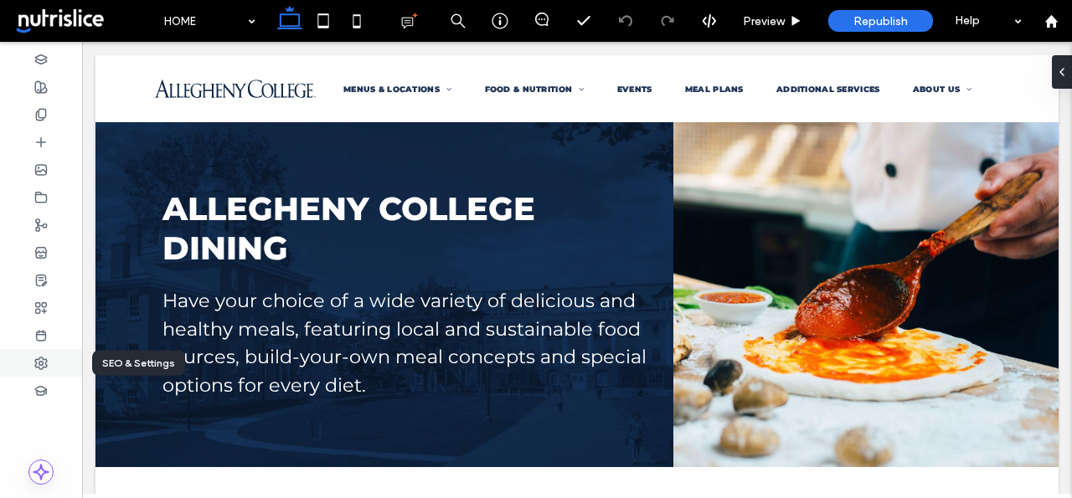
click at [39, 368] on icon at bounding box center [40, 363] width 13 height 13
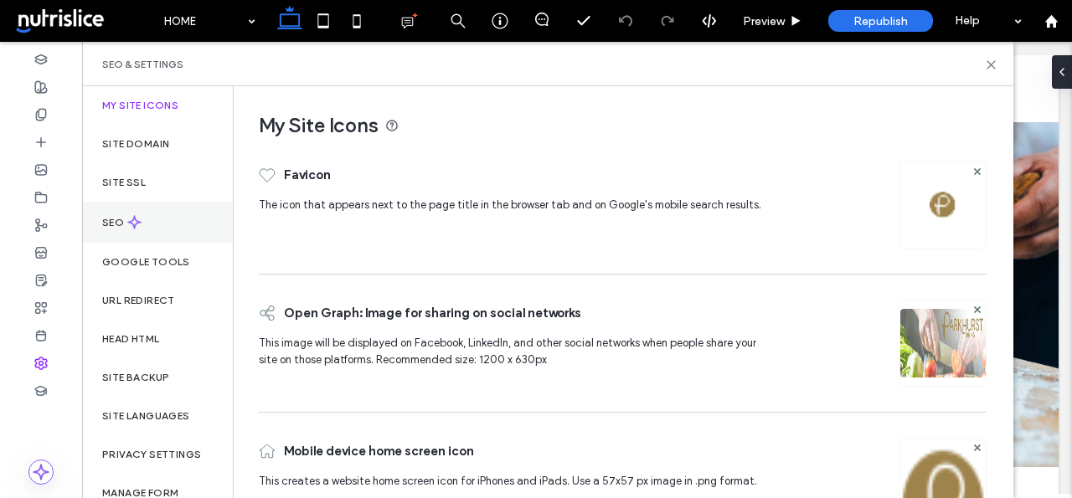
click at [136, 216] on icon at bounding box center [134, 222] width 14 height 14
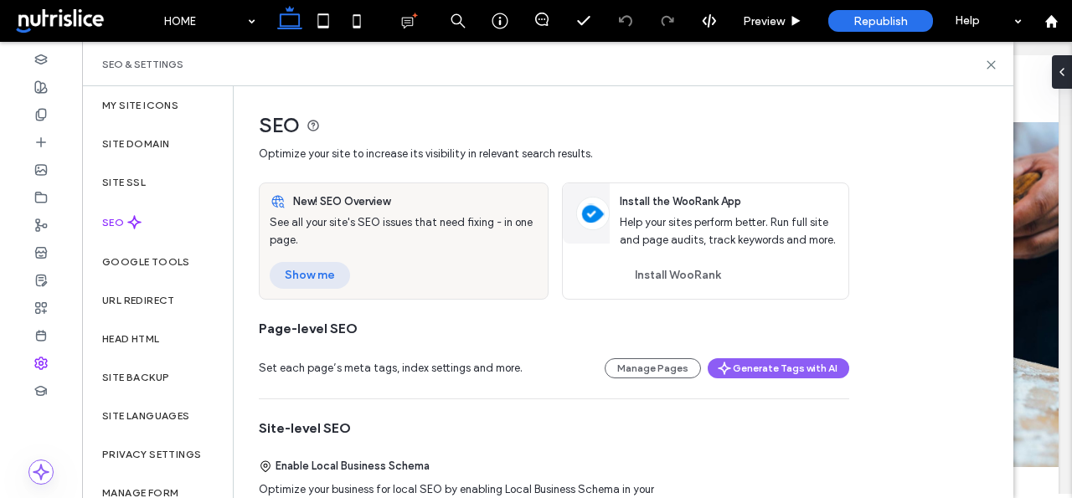
click at [315, 277] on button "Show me" at bounding box center [310, 275] width 80 height 27
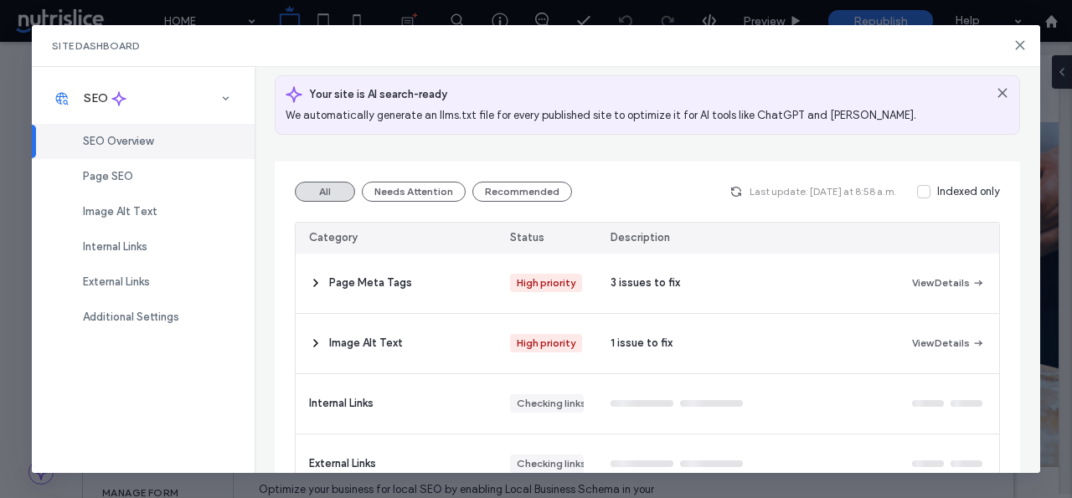
scroll to position [141, 0]
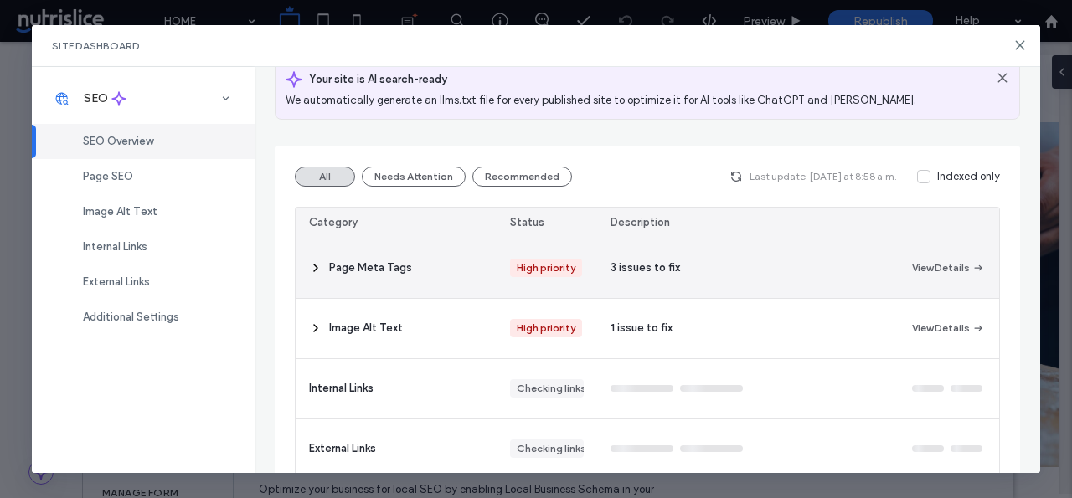
click at [316, 275] on span at bounding box center [315, 268] width 13 height 59
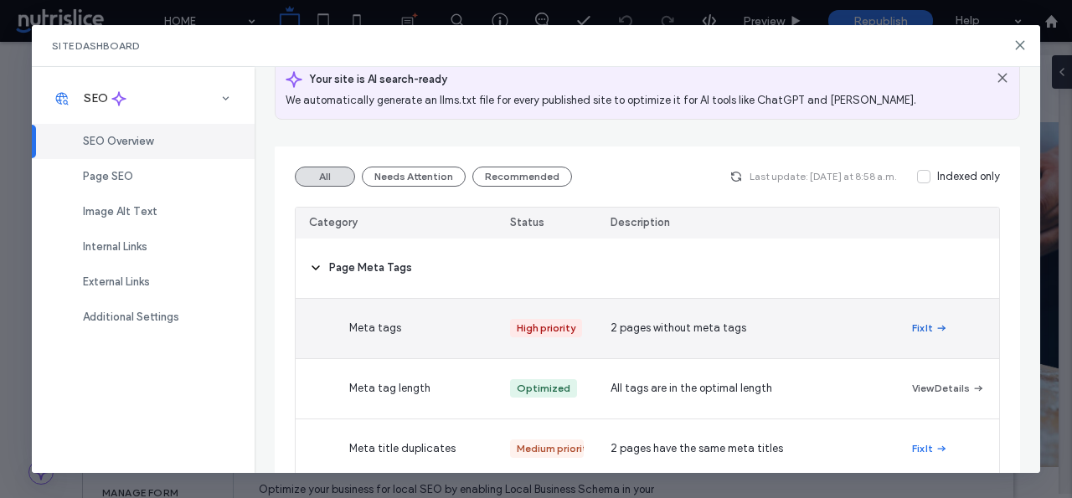
click at [929, 322] on button "Fix It" at bounding box center [930, 328] width 36 height 20
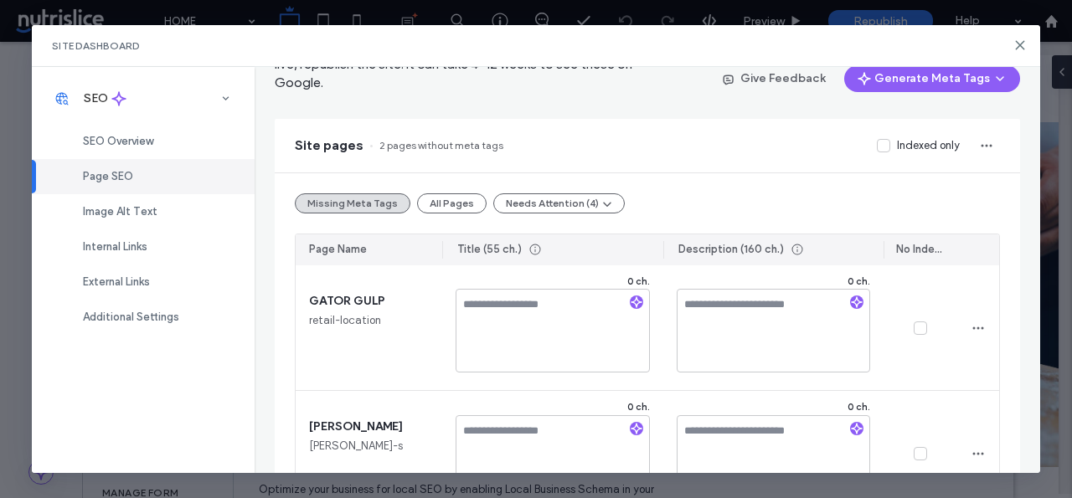
scroll to position [164, 0]
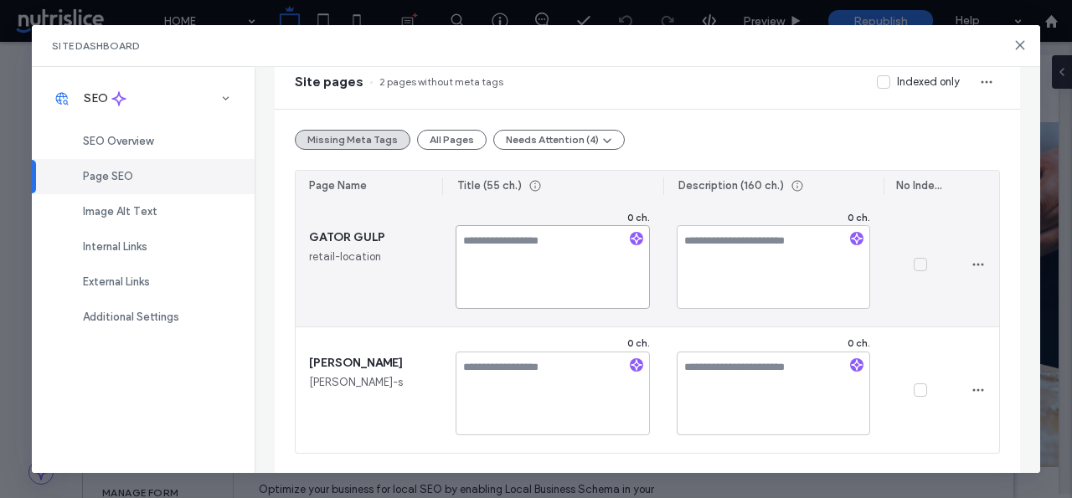
click at [573, 255] on textarea at bounding box center [551, 267] width 193 height 84
click at [470, 240] on textarea "**********" at bounding box center [551, 267] width 193 height 84
type textarea "**********"
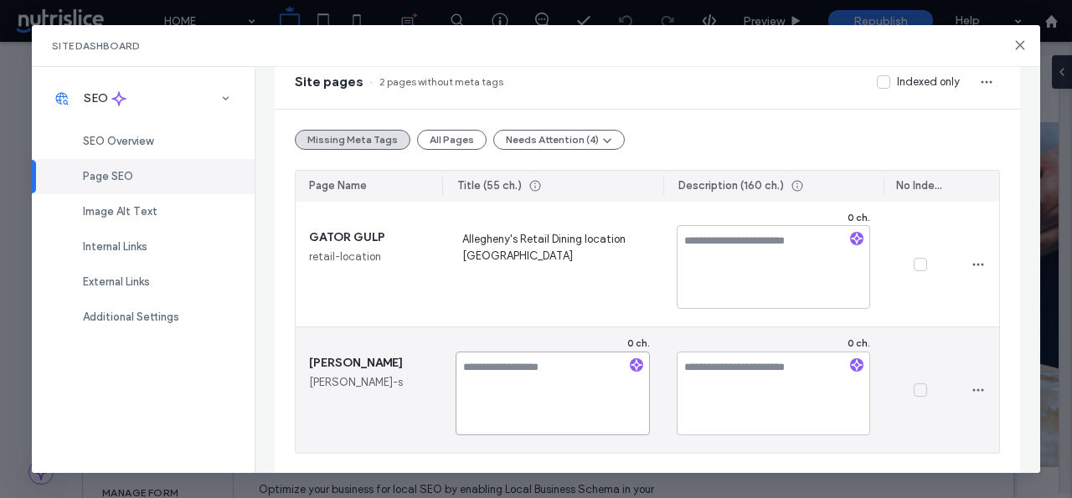
click at [501, 379] on textarea at bounding box center [551, 394] width 193 height 84
paste textarea "**********"
click at [506, 388] on textarea "**********" at bounding box center [551, 394] width 193 height 84
type textarea "**********"
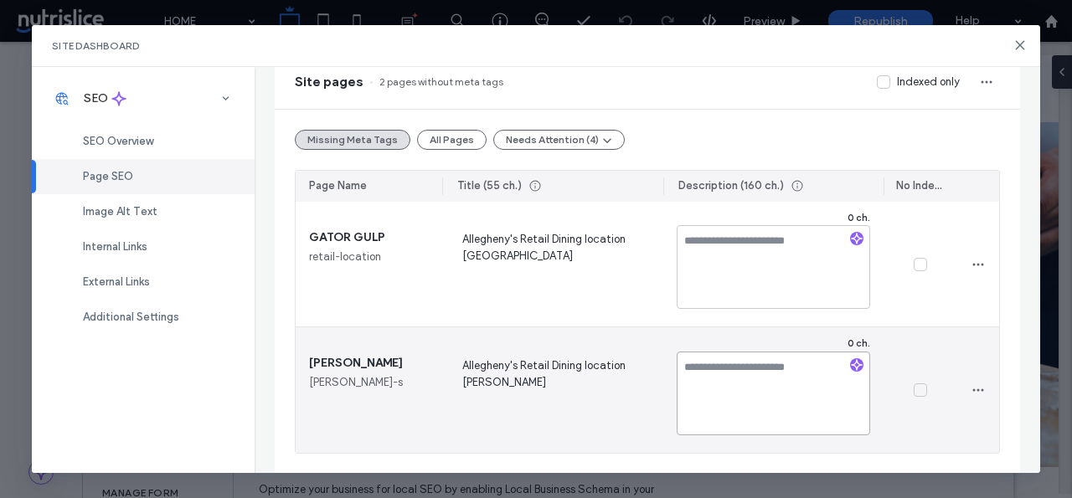
click at [746, 373] on textarea at bounding box center [773, 394] width 193 height 84
type textarea "**********"
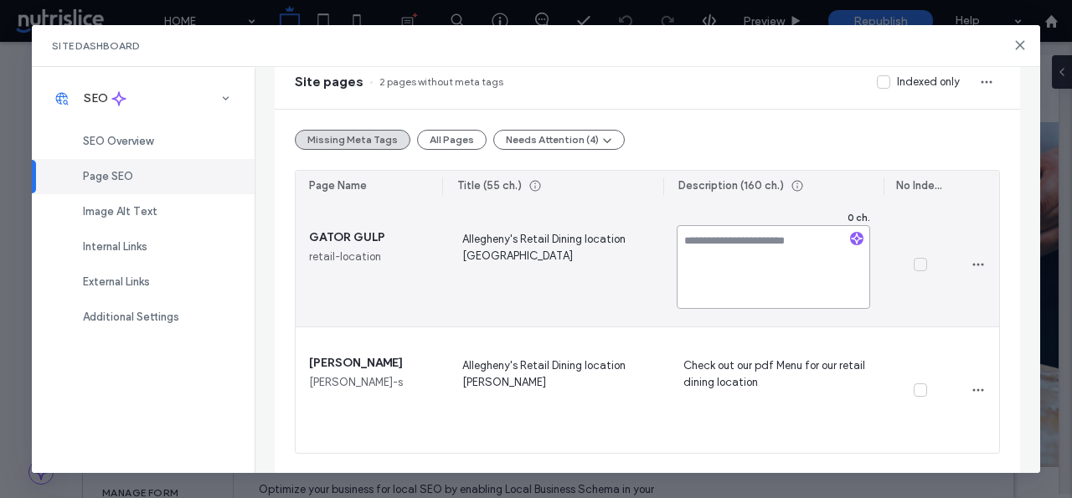
click at [735, 254] on textarea at bounding box center [773, 267] width 193 height 84
paste textarea "**********"
type textarea "**********"
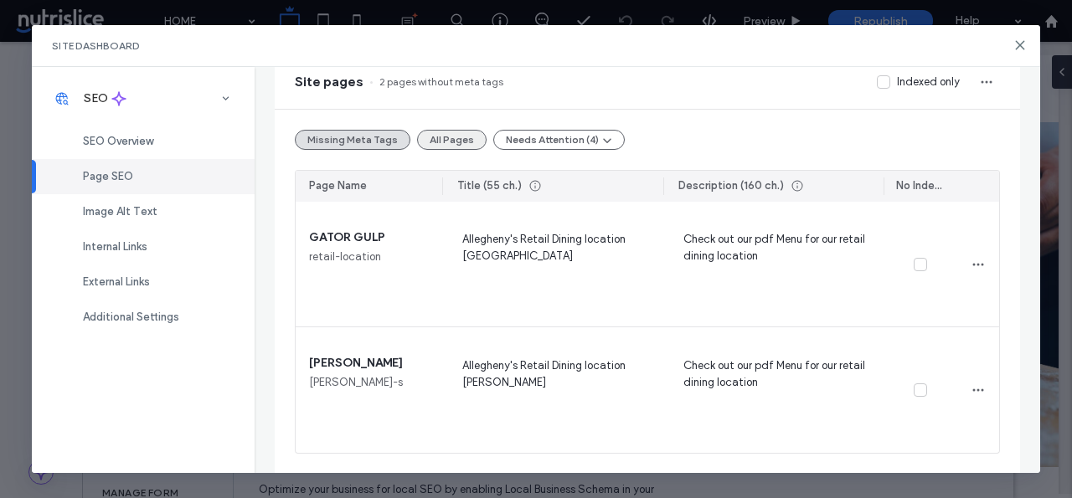
click at [446, 148] on button "All Pages" at bounding box center [451, 140] width 69 height 20
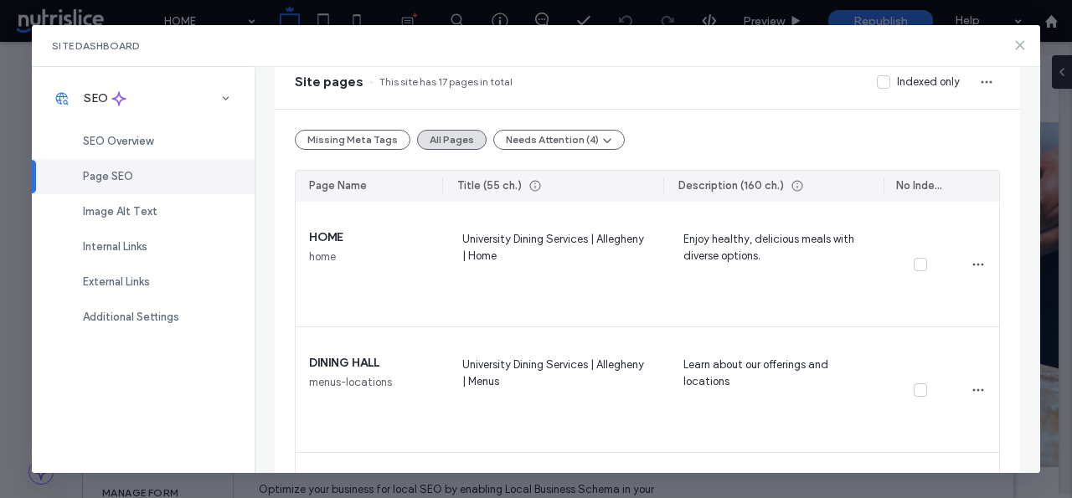
click at [1013, 43] on icon at bounding box center [1019, 45] width 13 height 13
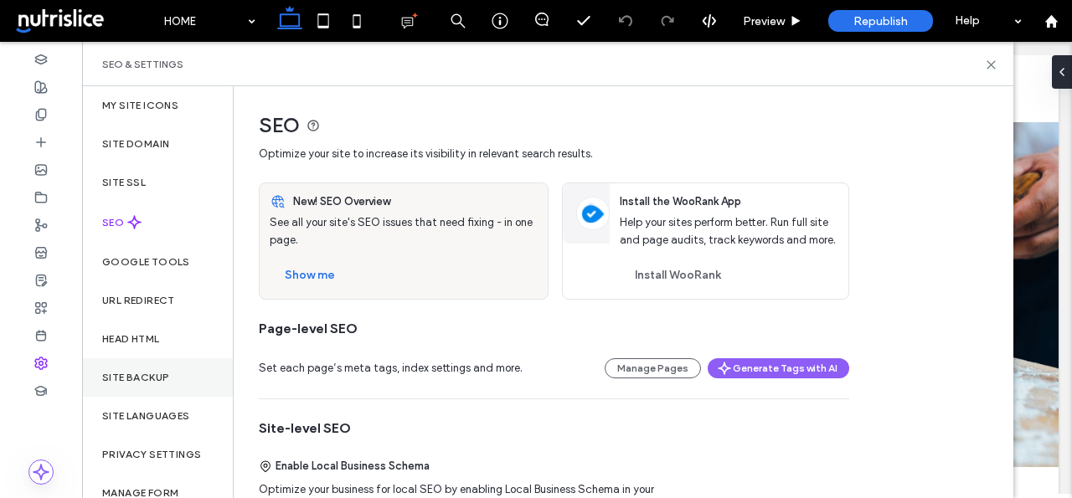
click at [153, 383] on label "Site Backup" at bounding box center [135, 378] width 67 height 12
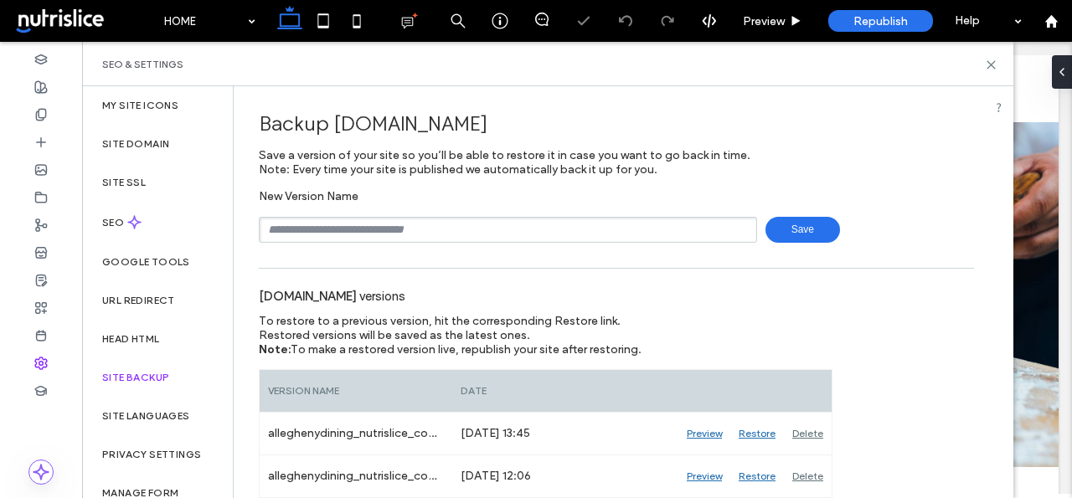
click at [394, 233] on input "text" at bounding box center [508, 230] width 498 height 26
type input "**********"
click at [792, 234] on span "Save" at bounding box center [802, 230] width 75 height 26
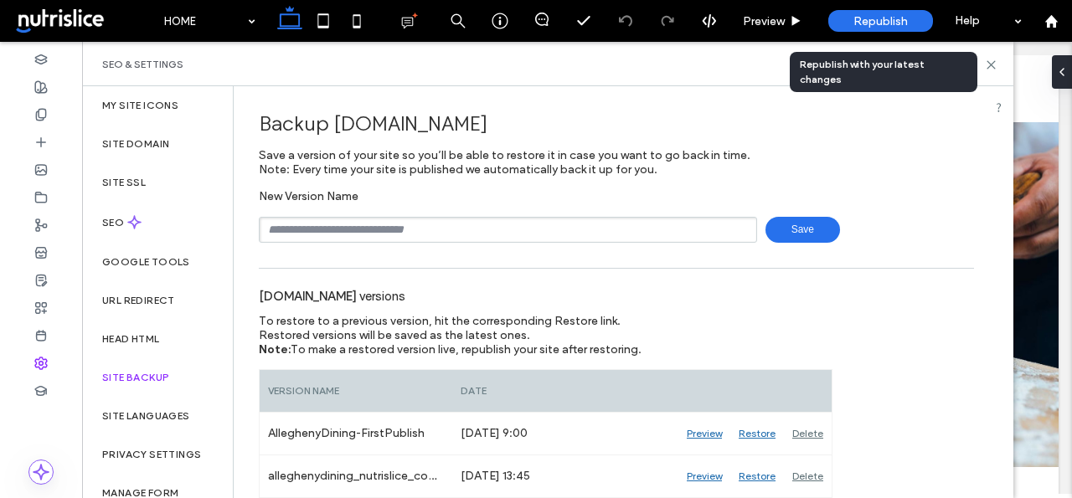
click at [879, 28] on div "Republish" at bounding box center [880, 21] width 105 height 22
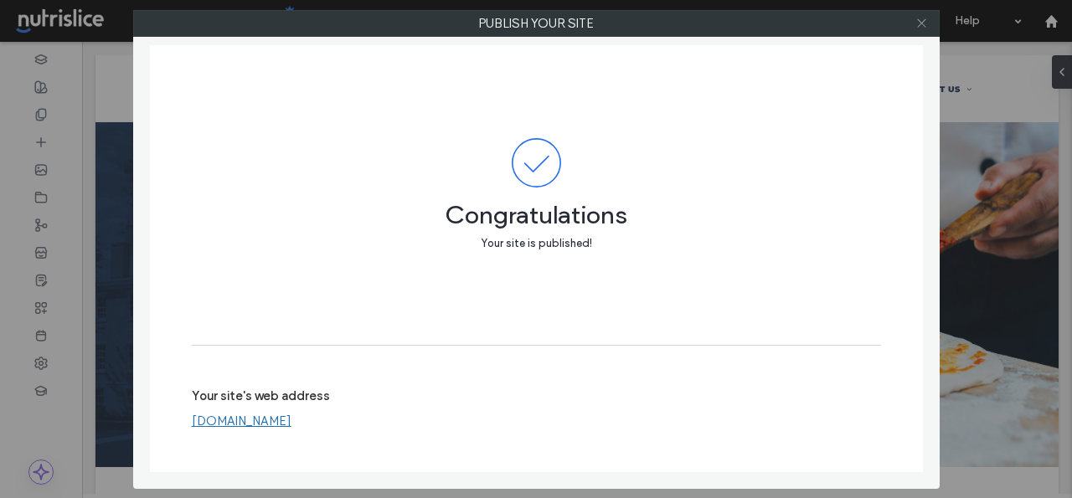
click at [921, 20] on icon at bounding box center [921, 23] width 13 height 13
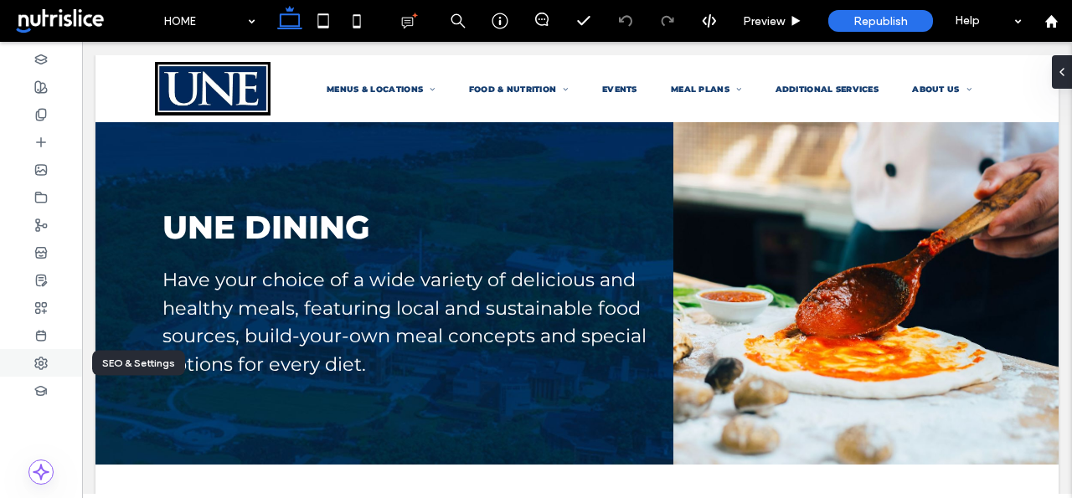
click at [35, 363] on icon at bounding box center [40, 363] width 13 height 13
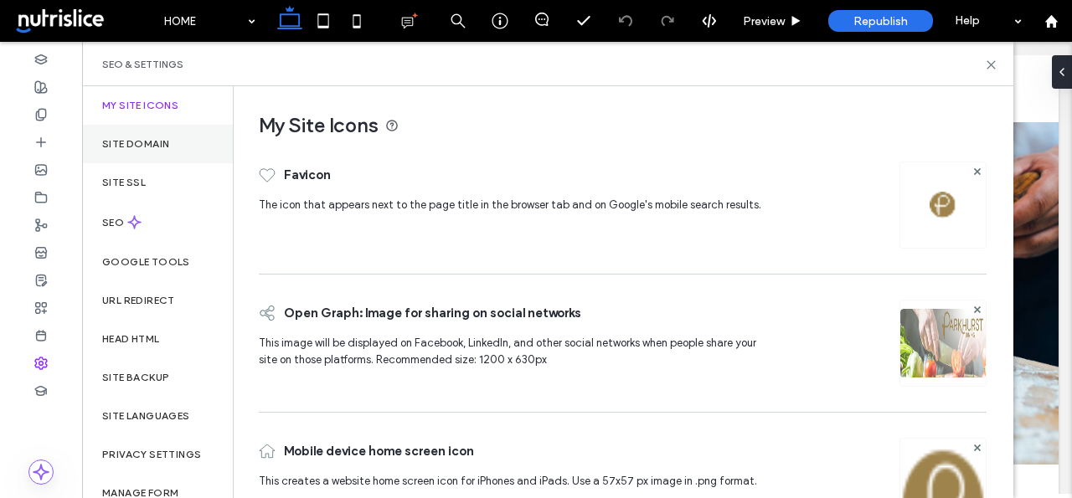
click at [142, 154] on div "Site Domain" at bounding box center [157, 144] width 151 height 39
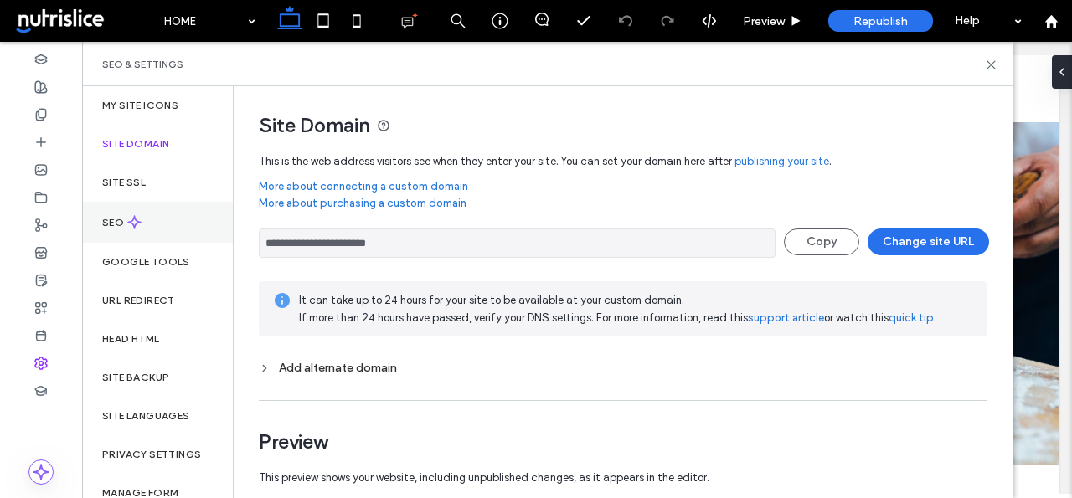
click at [134, 227] on use at bounding box center [134, 222] width 13 height 13
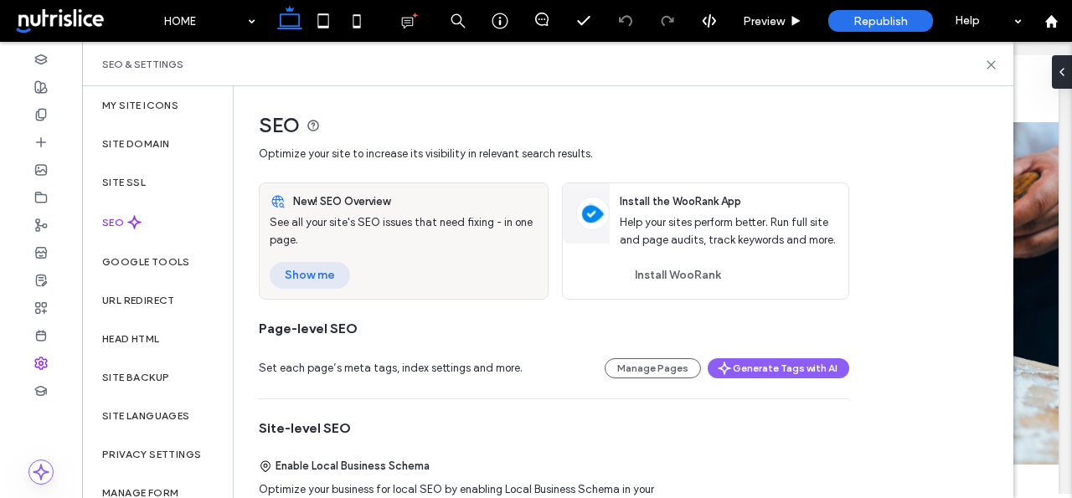
click at [311, 276] on button "Show me" at bounding box center [310, 275] width 80 height 27
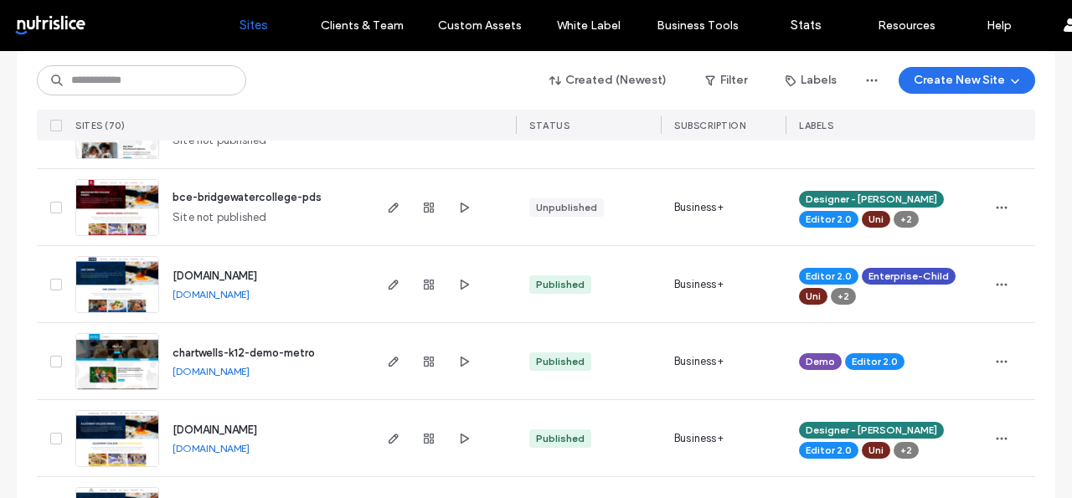
scroll to position [940, 0]
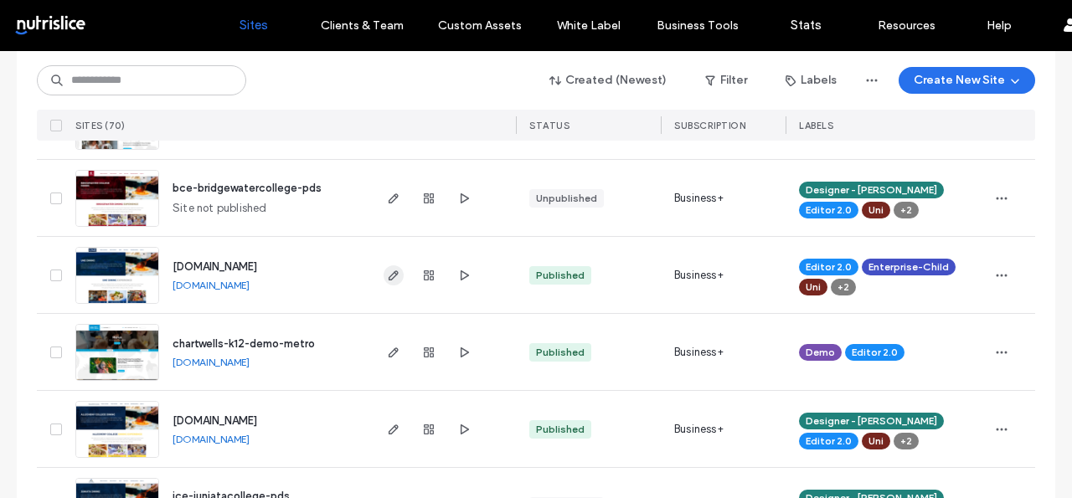
click at [387, 279] on icon "button" at bounding box center [393, 275] width 13 height 13
